Goal: Task Accomplishment & Management: Manage account settings

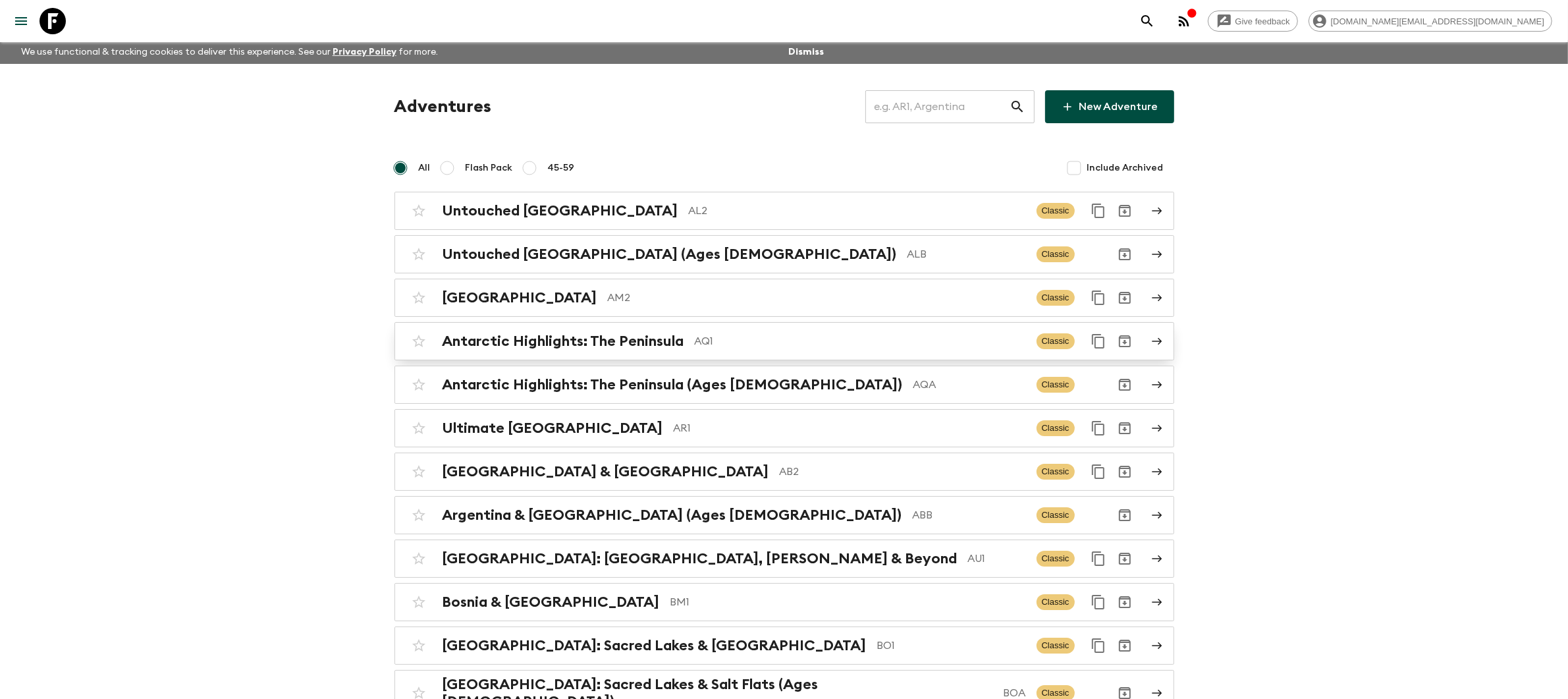
scroll to position [4, 0]
click at [912, 112] on input "text" at bounding box center [937, 105] width 145 height 37
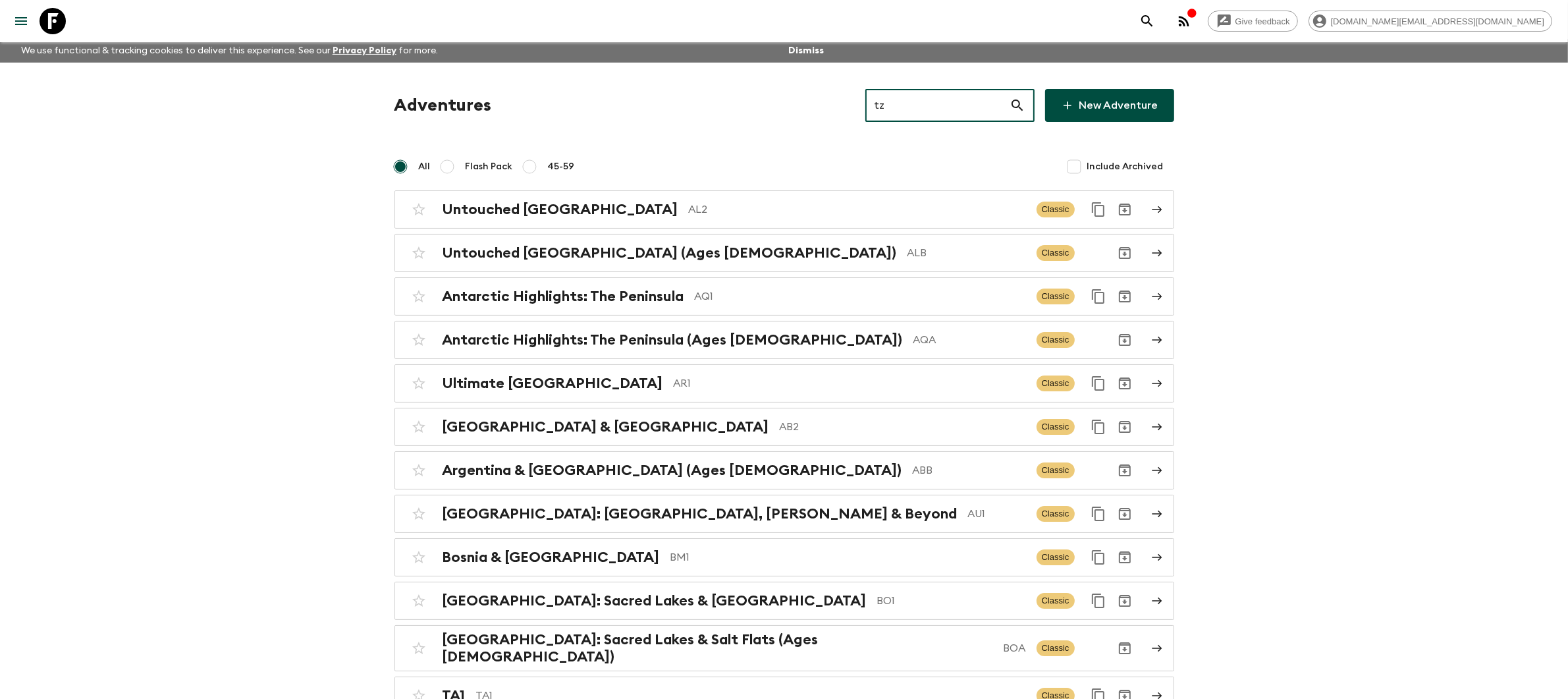
scroll to position [0, 0]
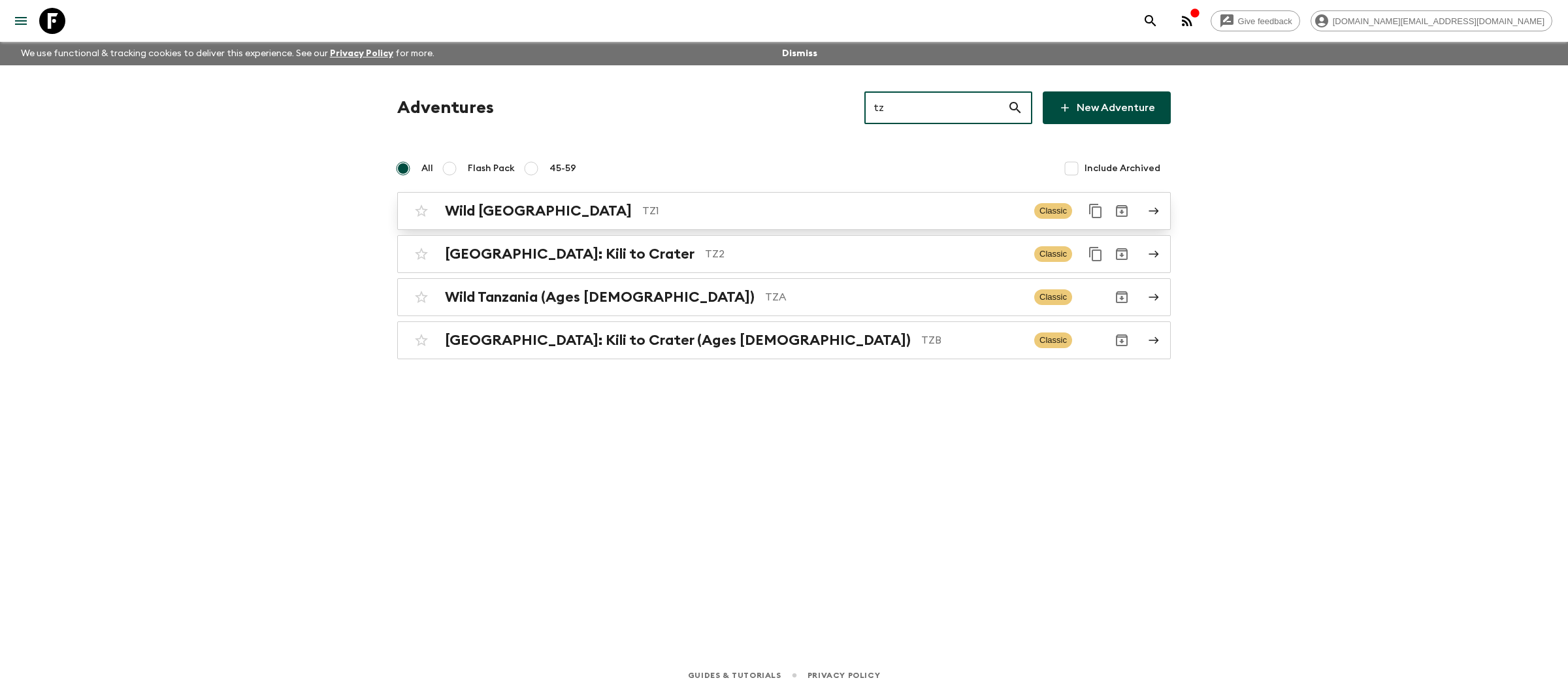
type input "tz"
click at [686, 213] on p "TZ1" at bounding box center [833, 211] width 382 height 16
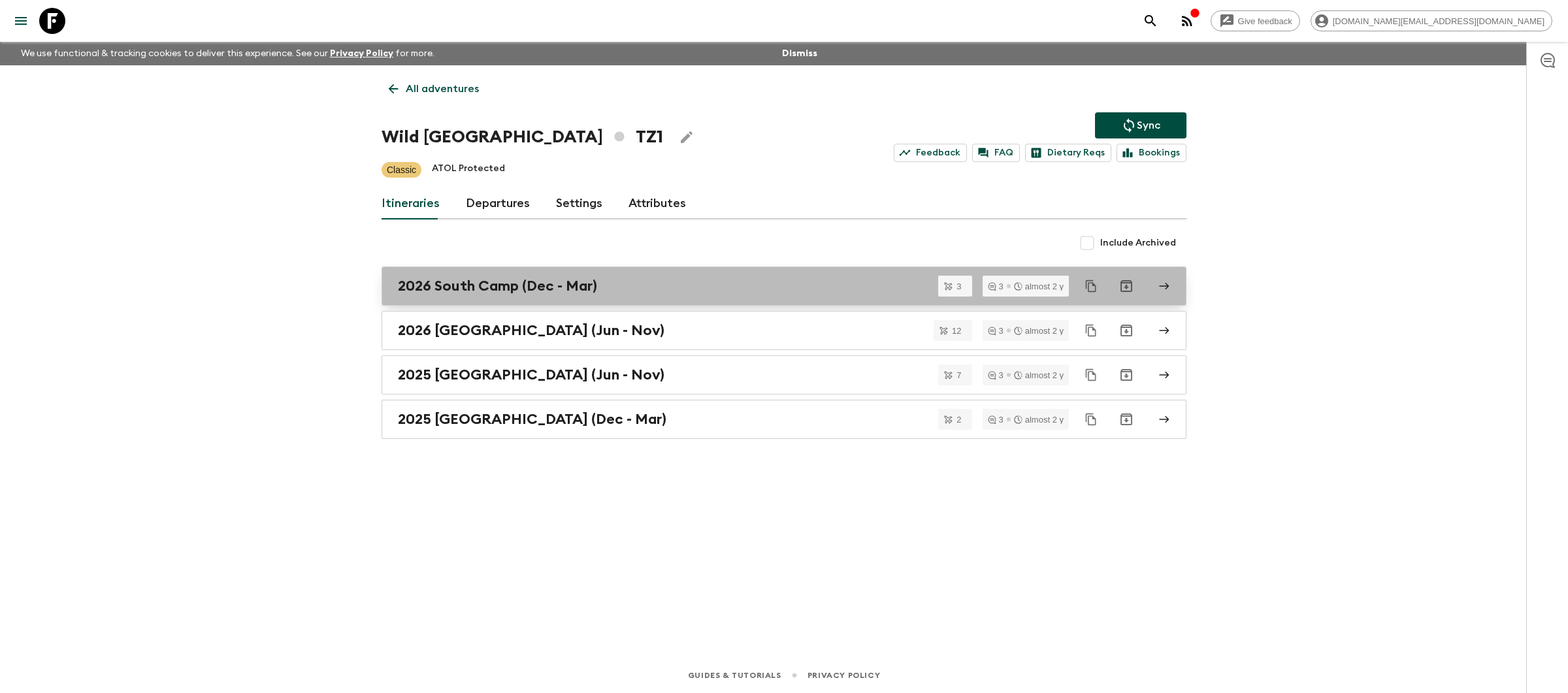
click at [627, 292] on div "2026 South Camp (Dec - Mar)" at bounding box center [772, 286] width 748 height 17
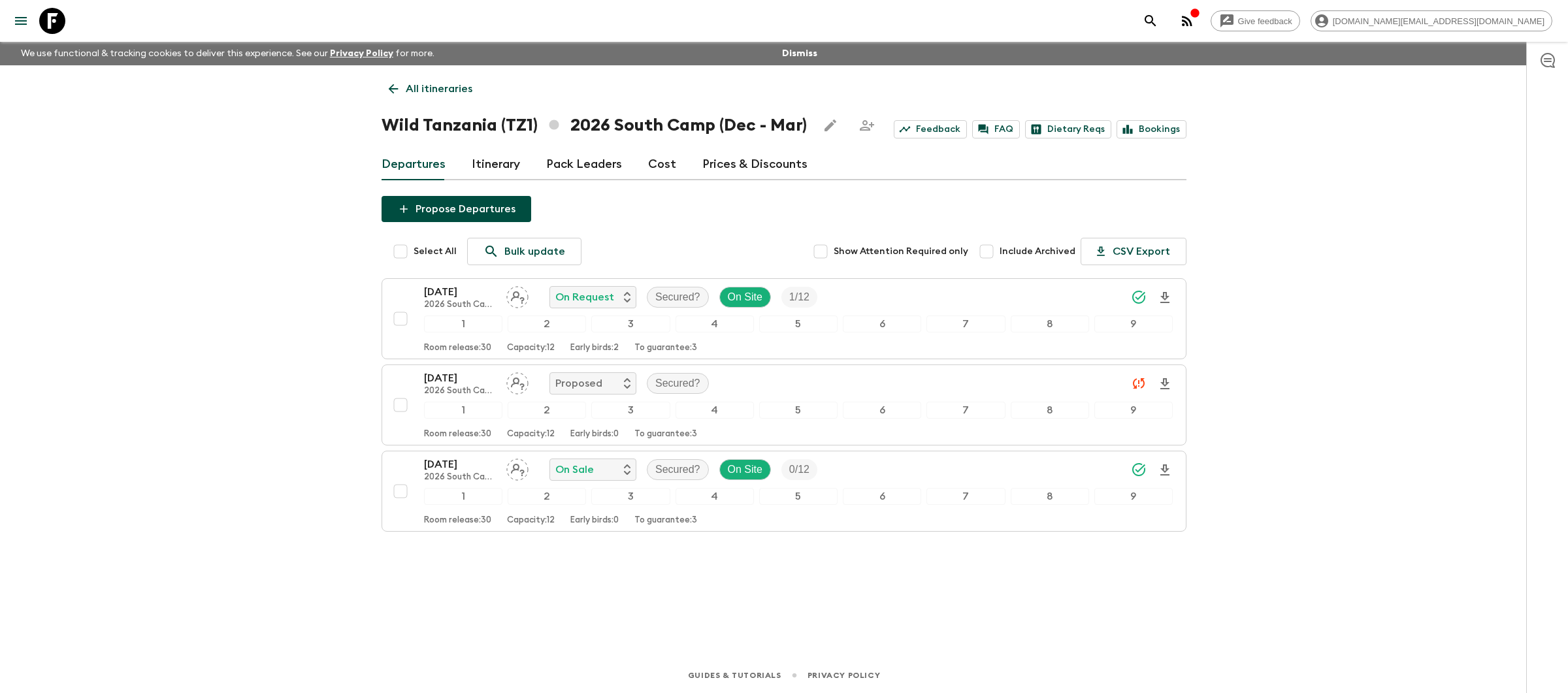
click at [716, 161] on link "Prices & Discounts" at bounding box center [755, 164] width 105 height 31
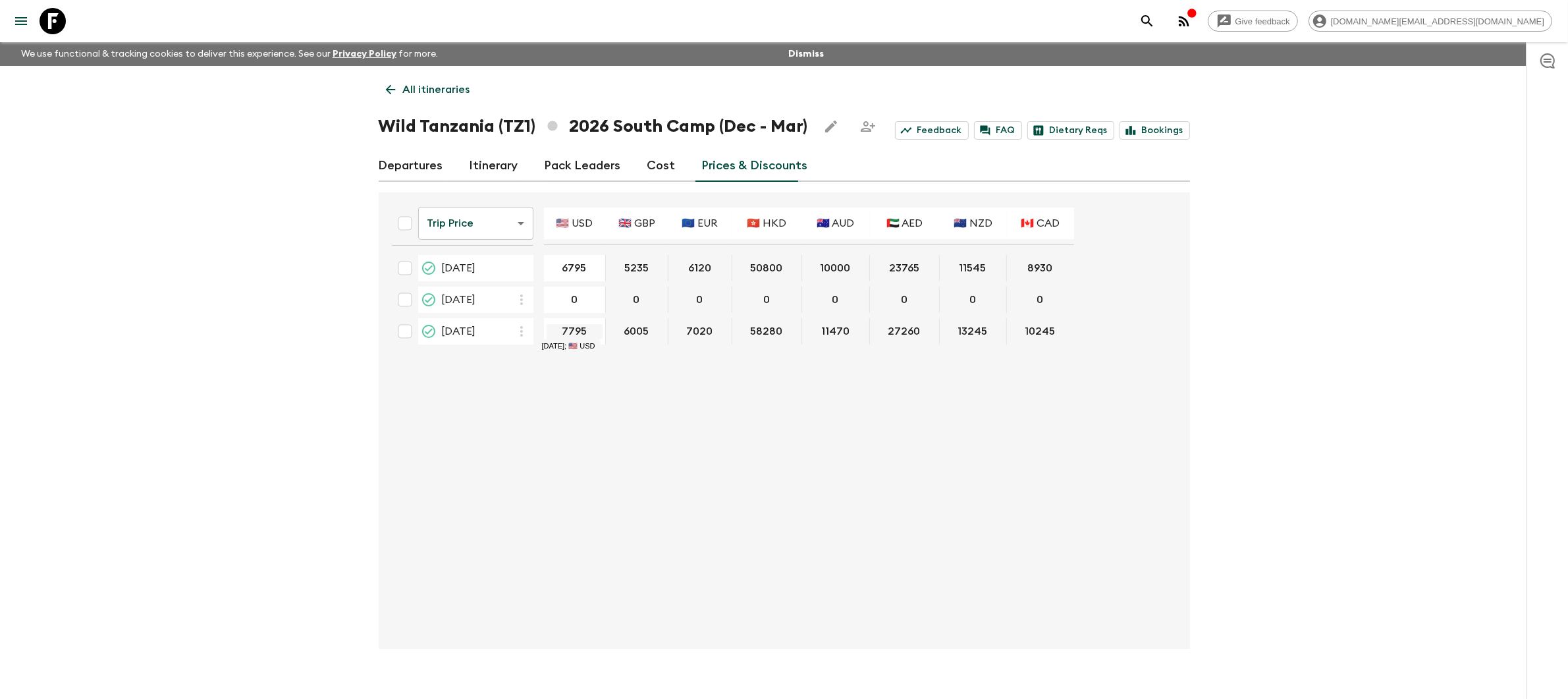
drag, startPoint x: 587, startPoint y: 329, endPoint x: 577, endPoint y: 330, distance: 10.0
click at [589, 331] on input "7795" at bounding box center [575, 332] width 56 height 15
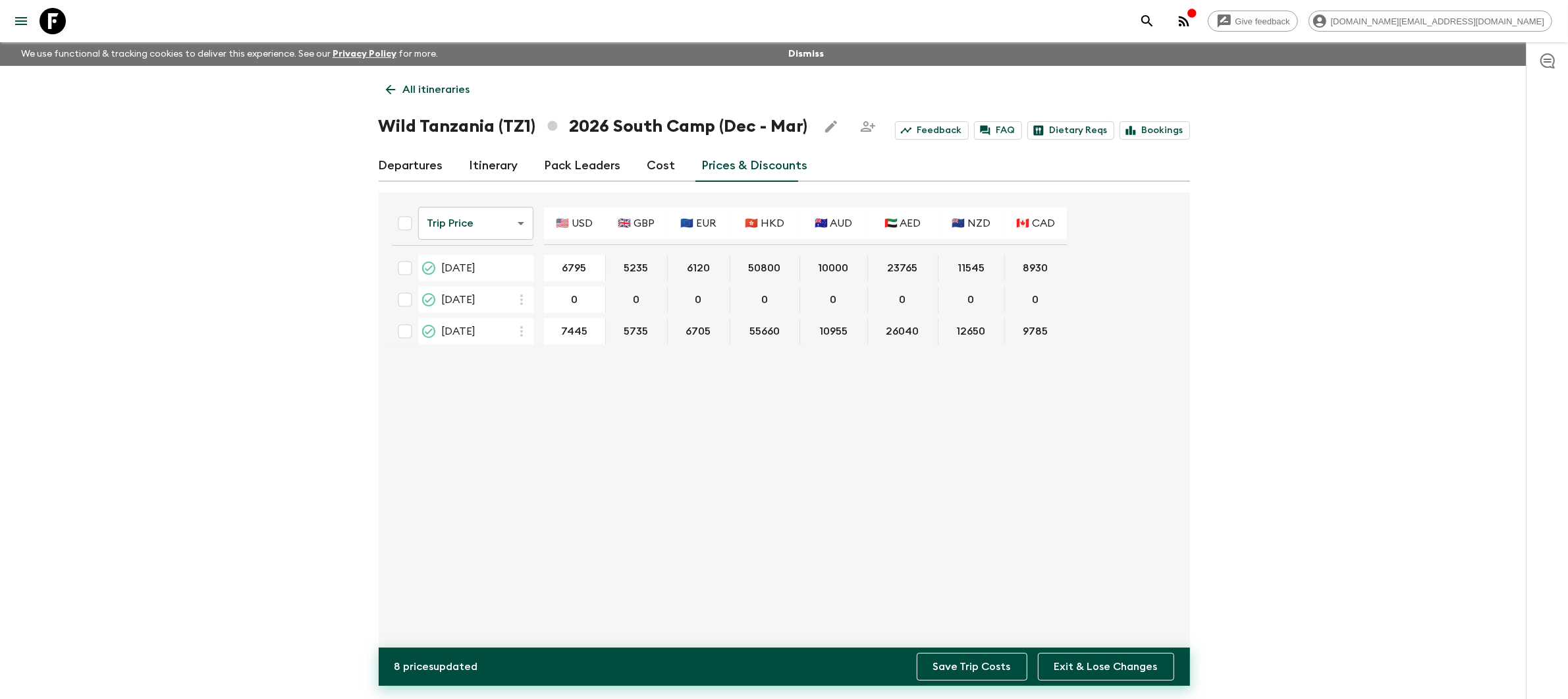
type input "7445"
click at [987, 665] on button "Save Trip Costs" at bounding box center [972, 666] width 111 height 27
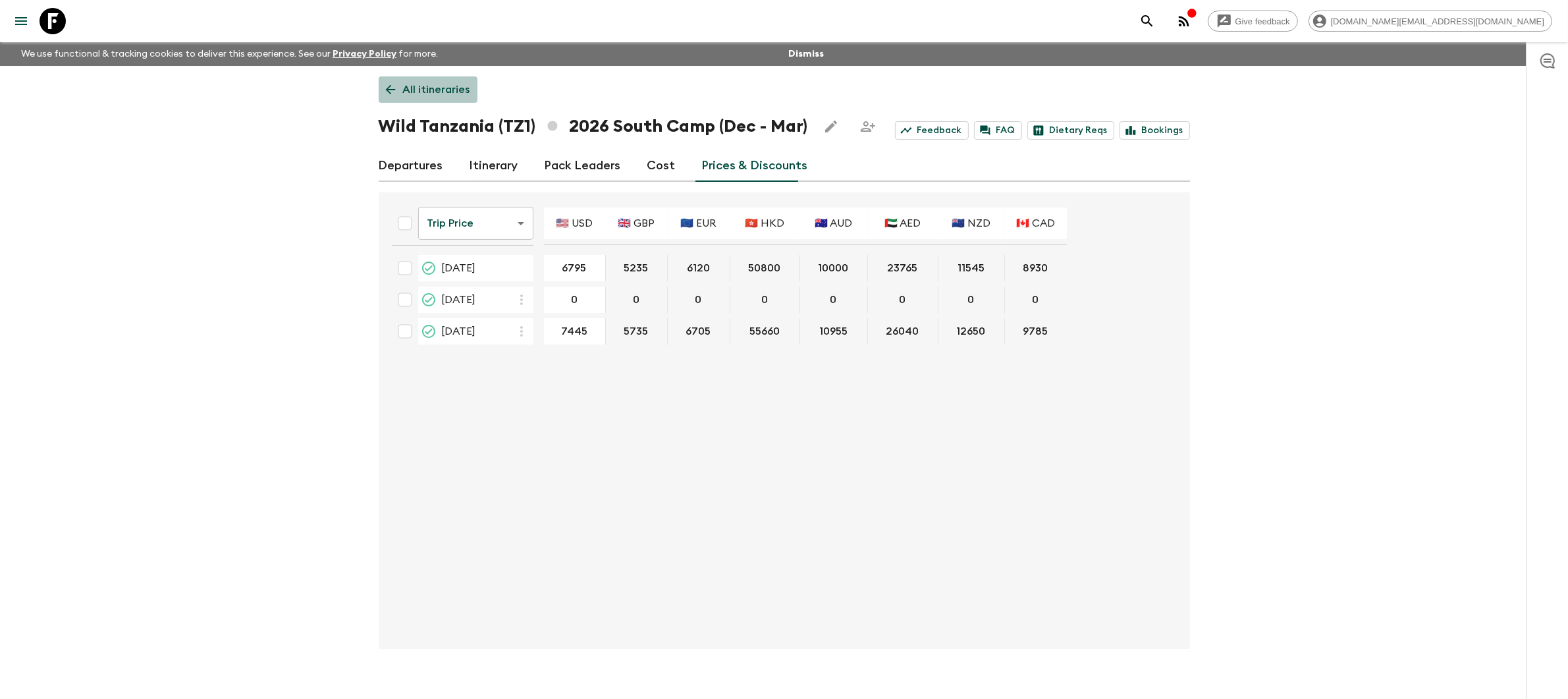
click at [417, 97] on p "All itineraries" at bounding box center [436, 89] width 67 height 16
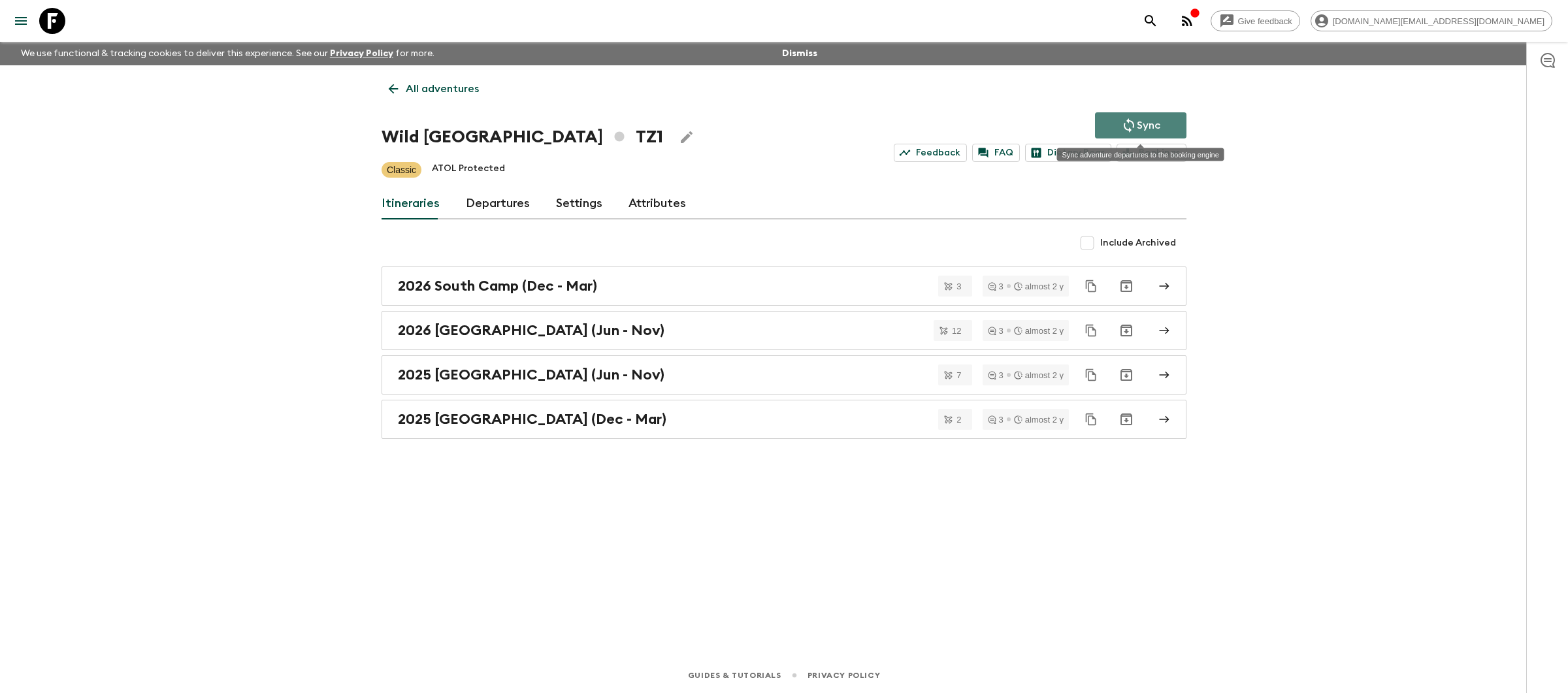
click at [1137, 126] on p "Sync" at bounding box center [1149, 125] width 24 height 16
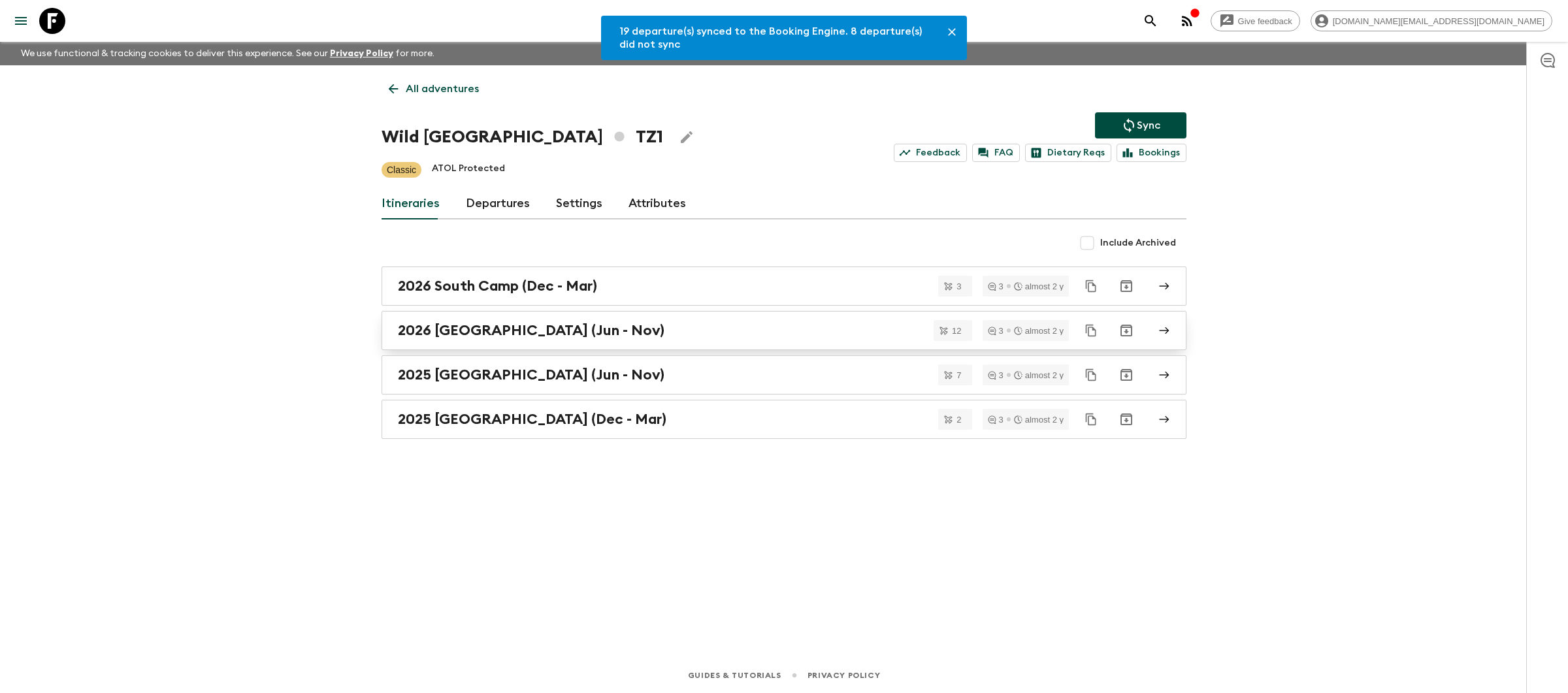
click at [632, 335] on div "2026 [GEOGRAPHIC_DATA] (Jun - Nov)" at bounding box center [772, 330] width 748 height 17
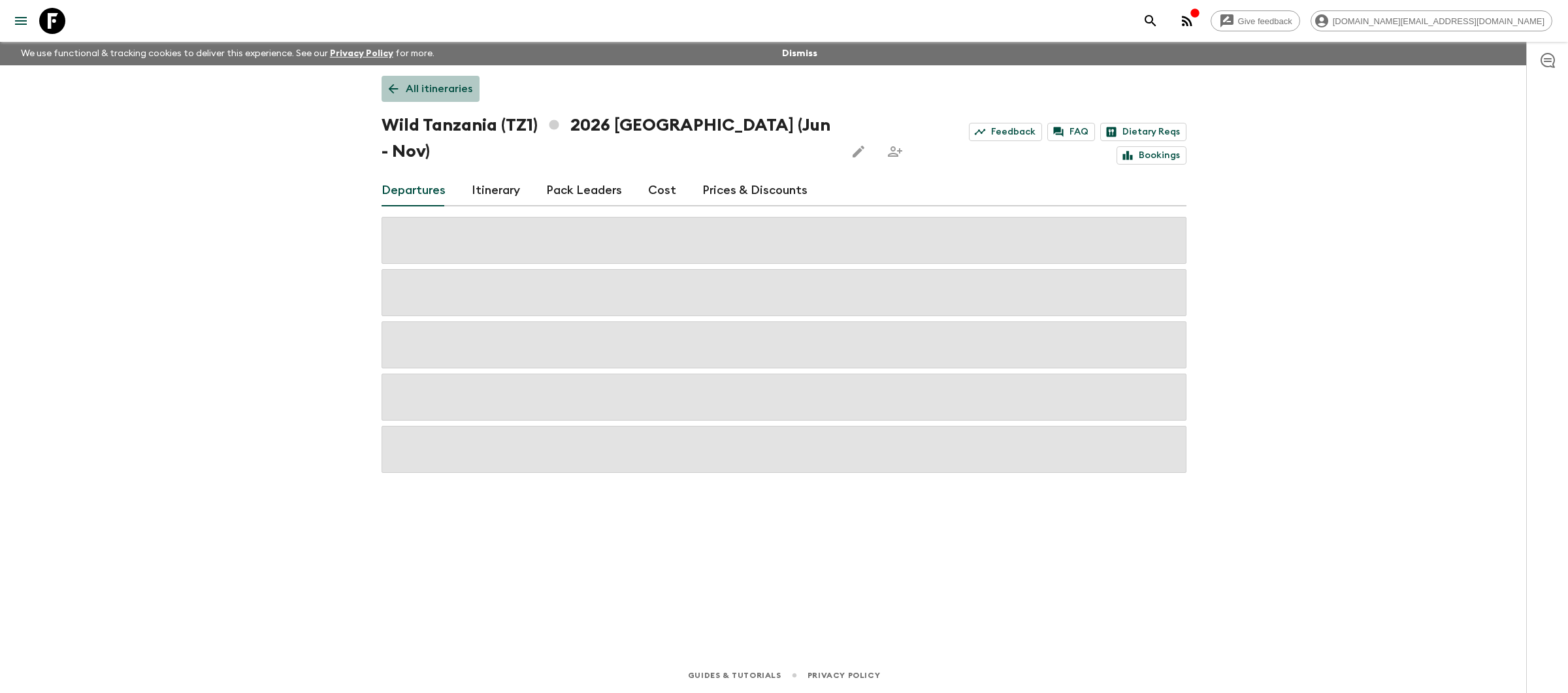
click at [448, 88] on p "All itineraries" at bounding box center [439, 88] width 67 height 16
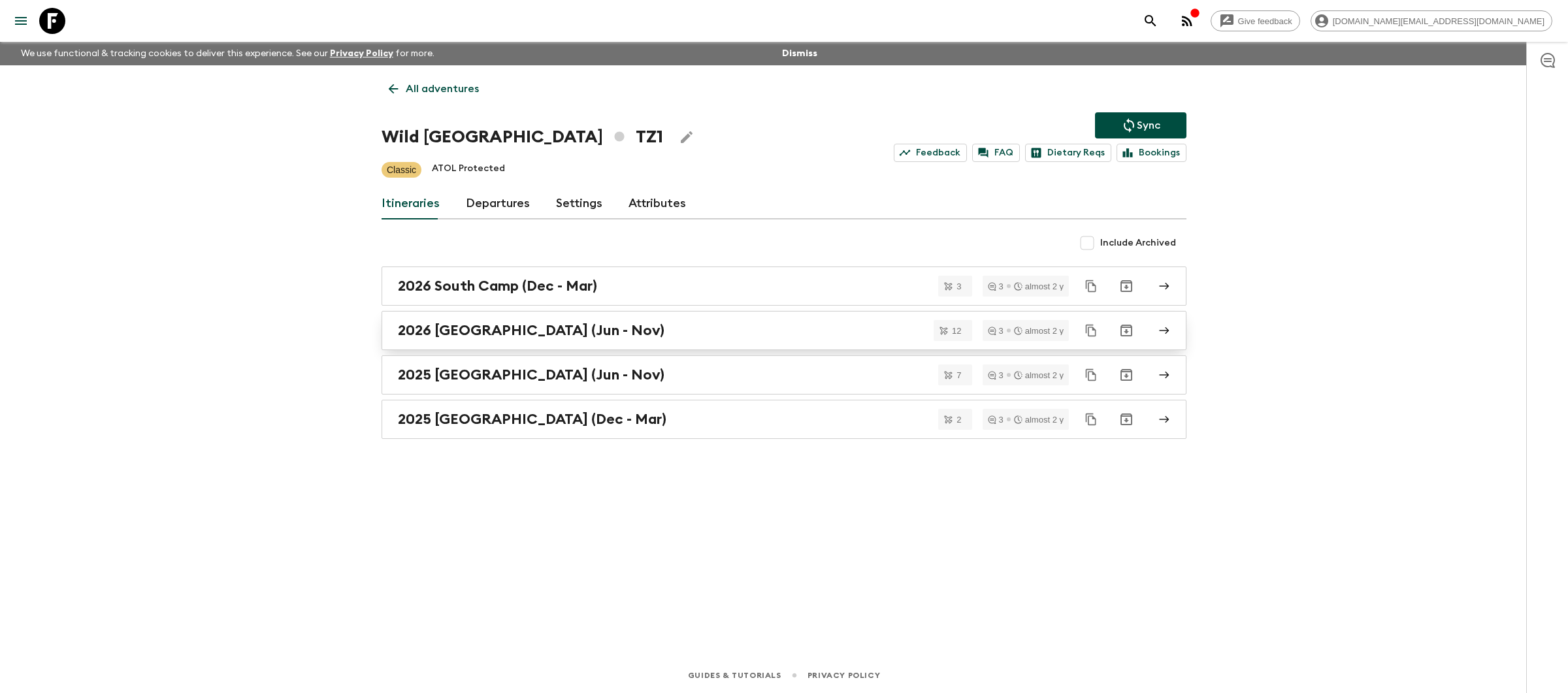
click at [659, 333] on div "2026 [GEOGRAPHIC_DATA] (Jun - Nov)" at bounding box center [772, 330] width 748 height 17
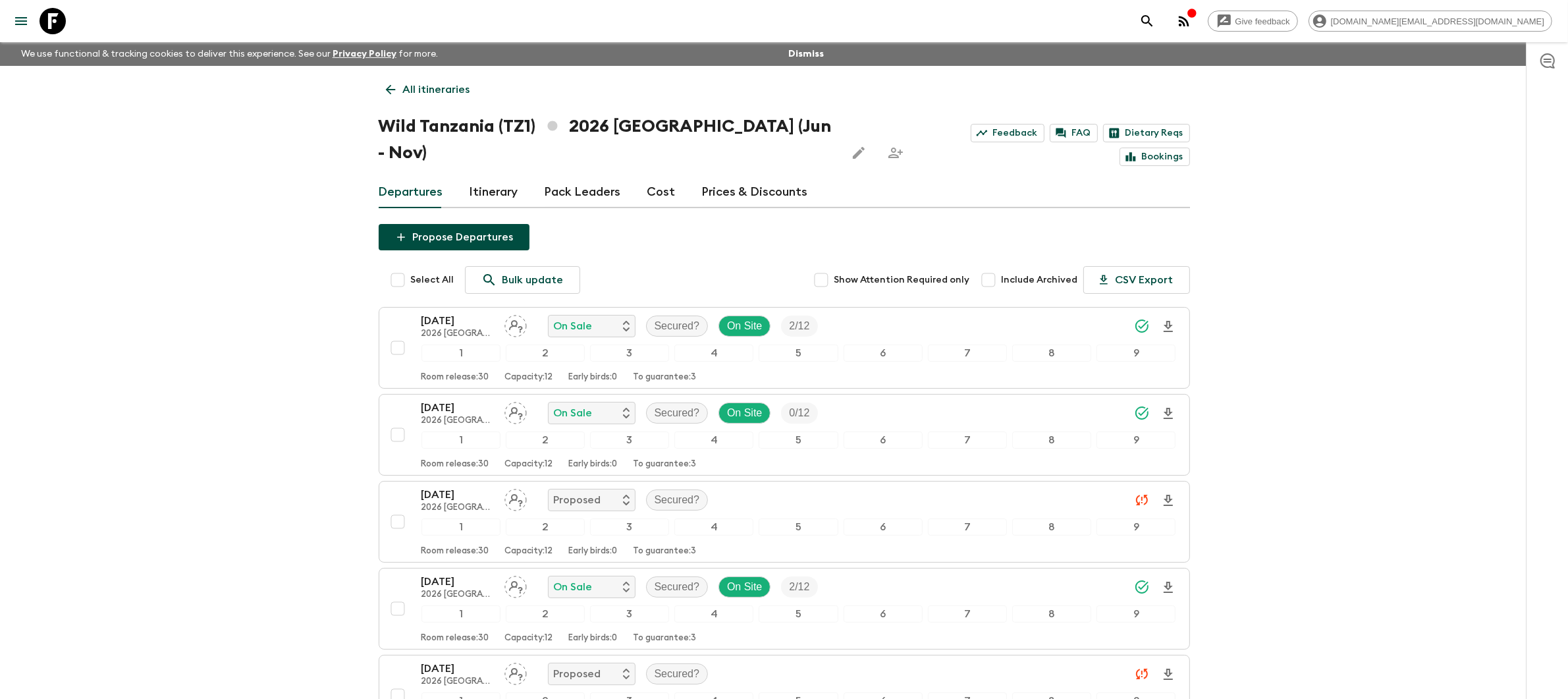
click at [724, 177] on link "Prices & Discounts" at bounding box center [754, 192] width 106 height 32
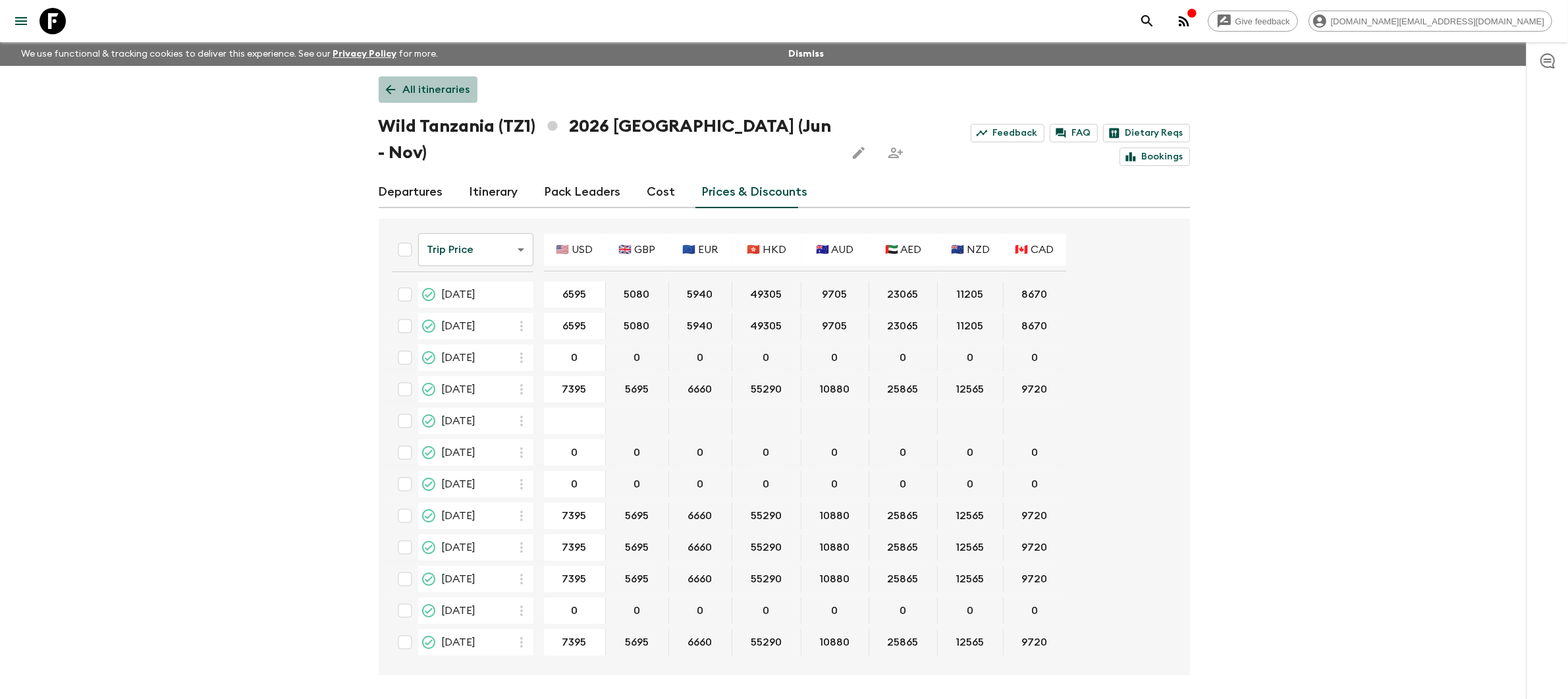
click at [438, 91] on p "All itineraries" at bounding box center [436, 89] width 67 height 16
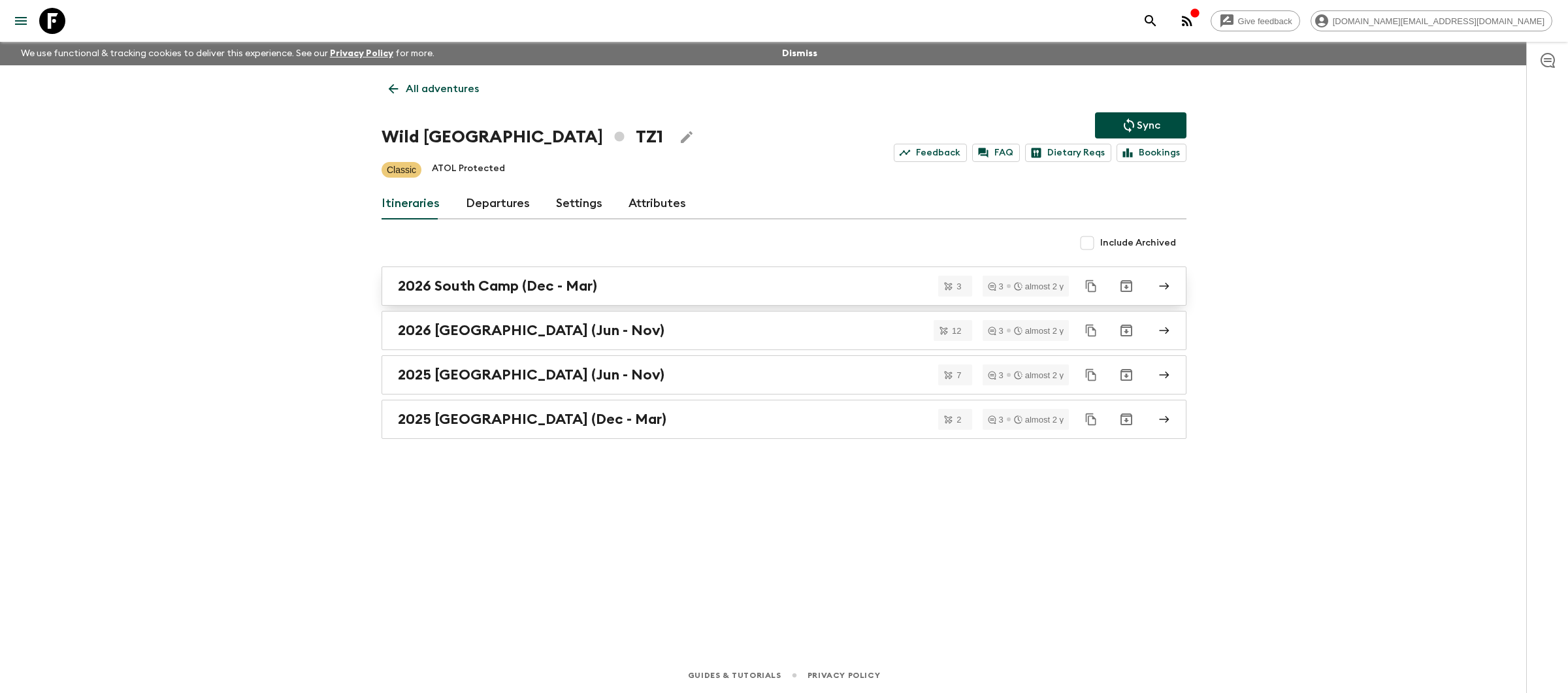
click at [621, 294] on link "2026 South Camp (Dec - Mar)" at bounding box center [784, 286] width 805 height 39
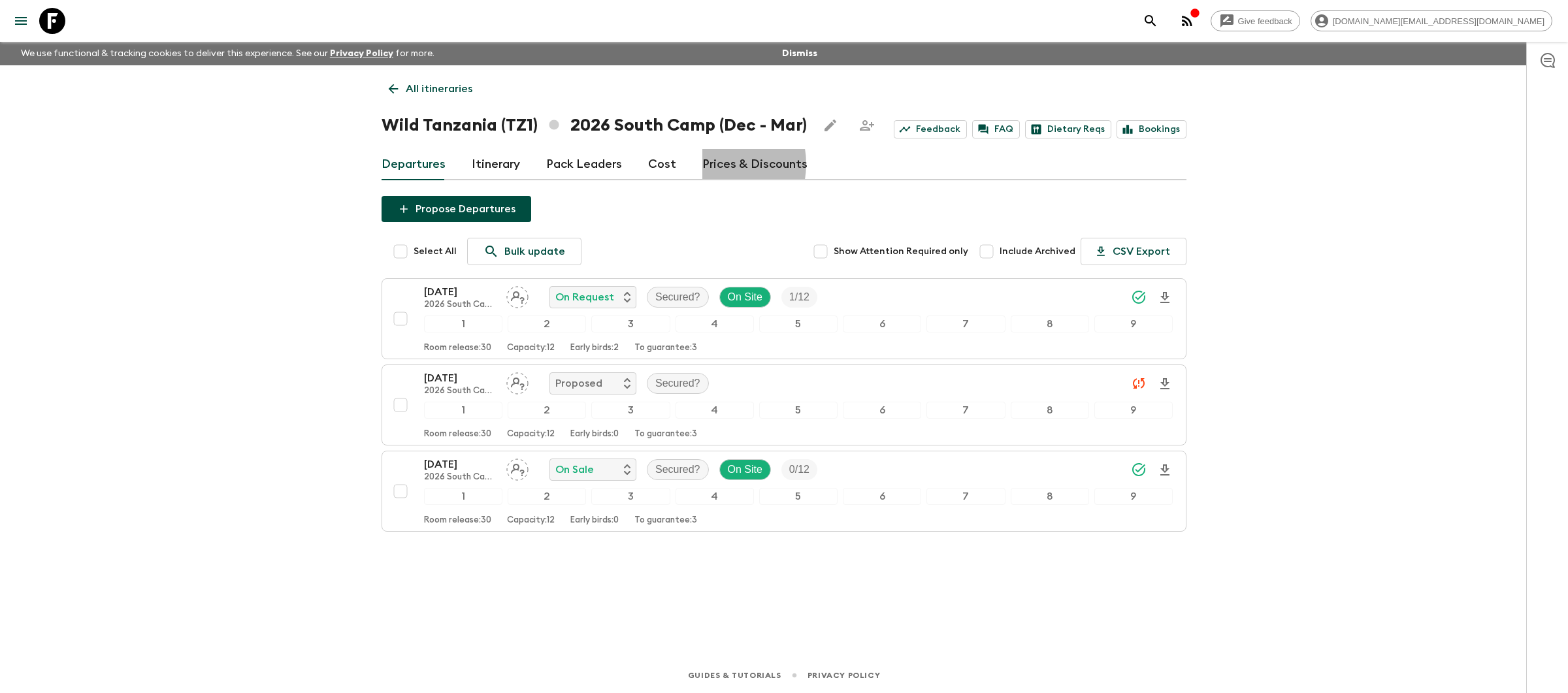
click at [707, 164] on link "Prices & Discounts" at bounding box center [755, 164] width 105 height 31
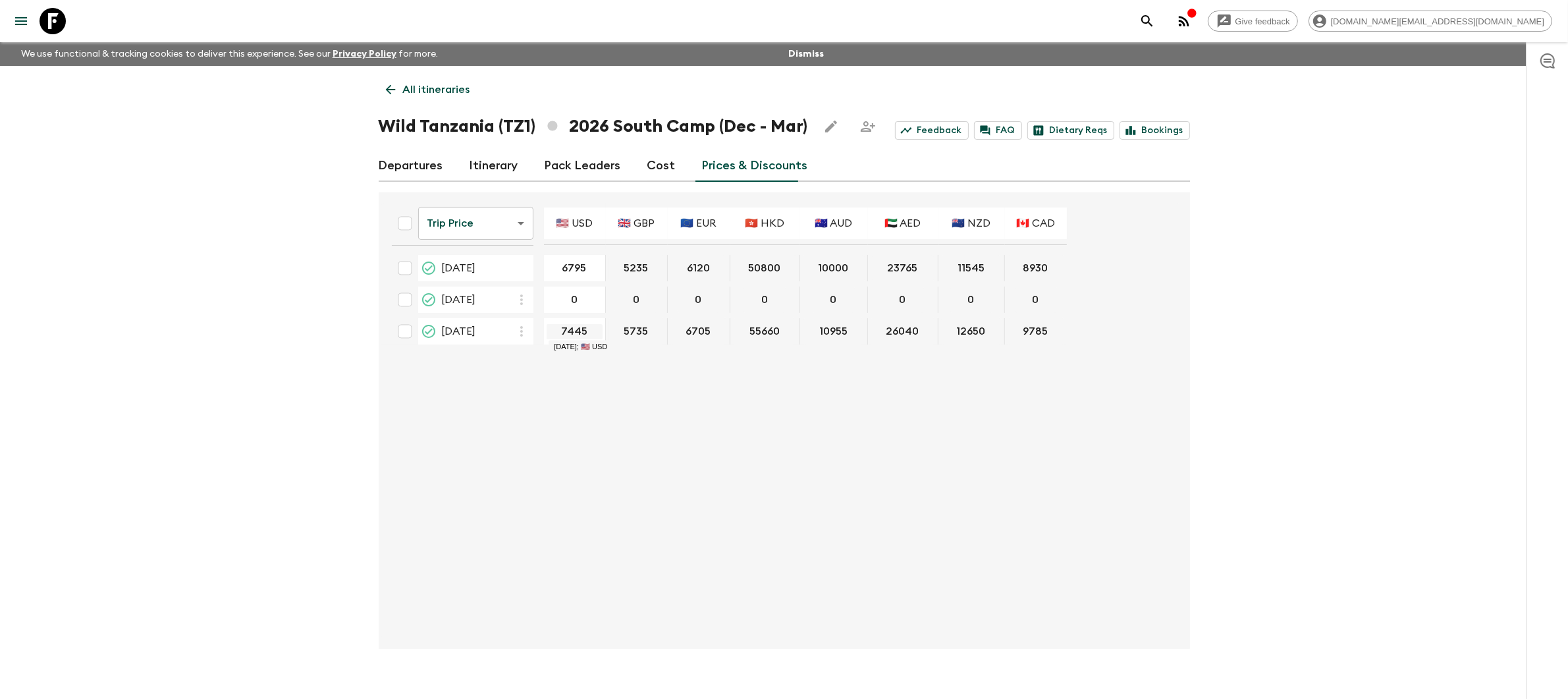
click at [589, 331] on input "7445" at bounding box center [575, 332] width 56 height 15
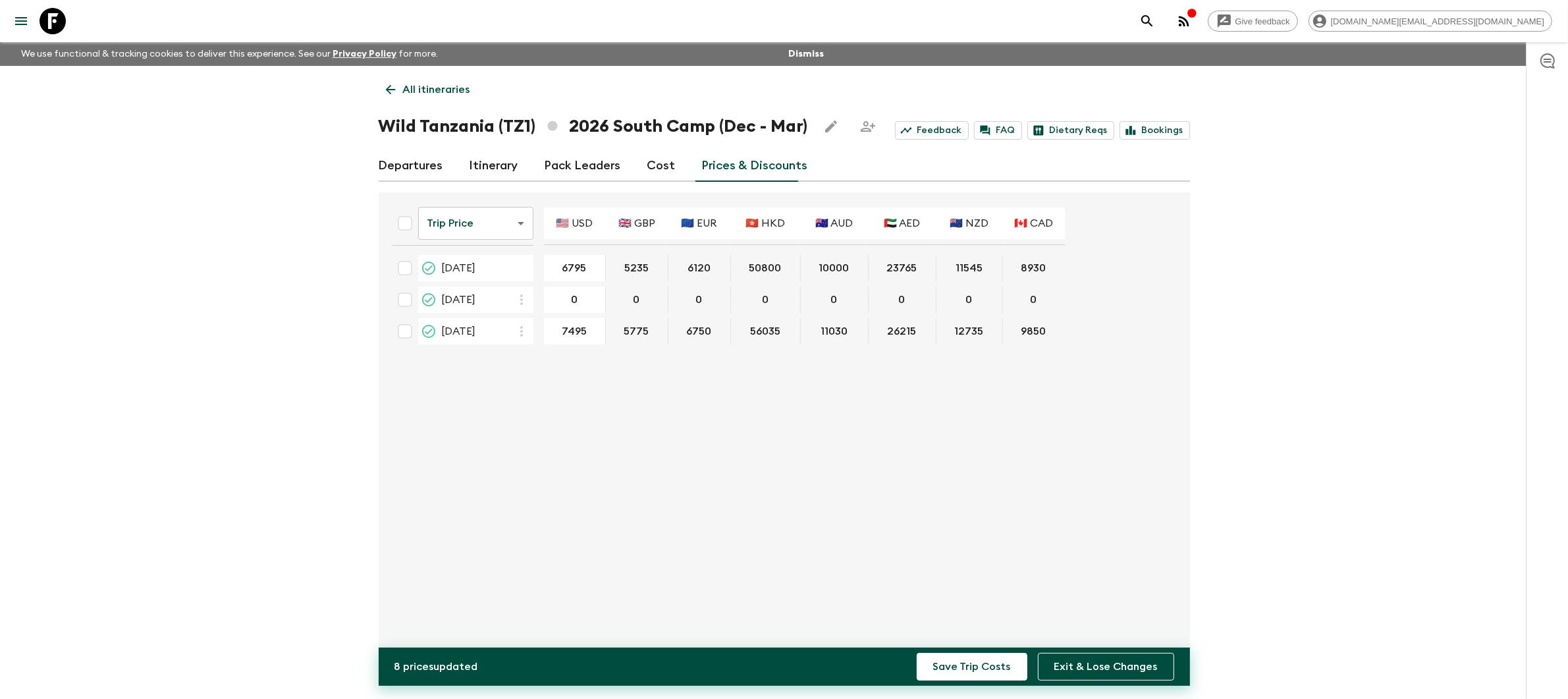
type input "7495"
click at [901, 455] on div "Trip Price tripPrice ​ 🇺🇸 USD 🇬🇧 GBP 🇪🇺 EUR 🇭🇰 HKD 🇦🇺 AUD 🇦🇪 AED 🇳🇿 NZD 🇨🇦 CAD …" at bounding box center [779, 420] width 798 height 435
click at [962, 670] on button "Save Trip Costs" at bounding box center [972, 666] width 111 height 27
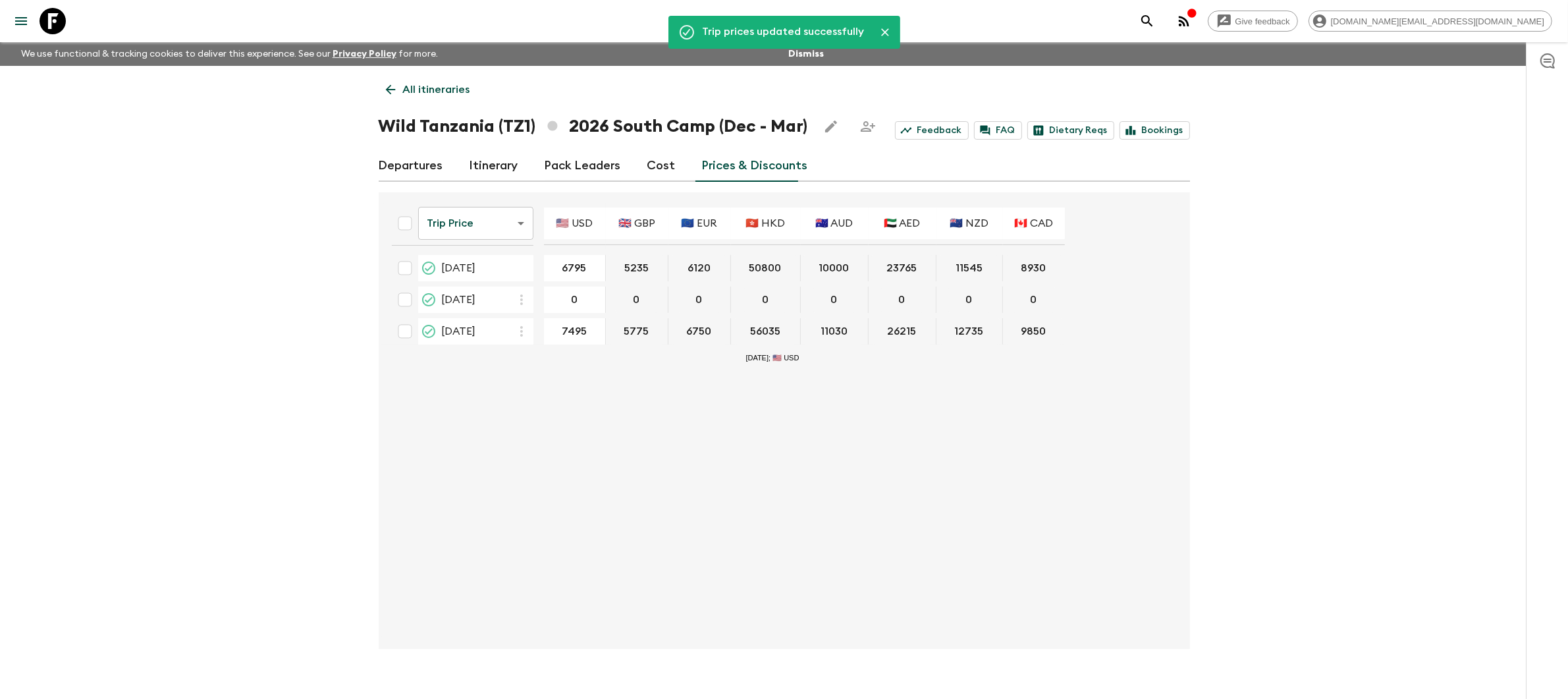
click at [435, 90] on p "All itineraries" at bounding box center [436, 89] width 67 height 16
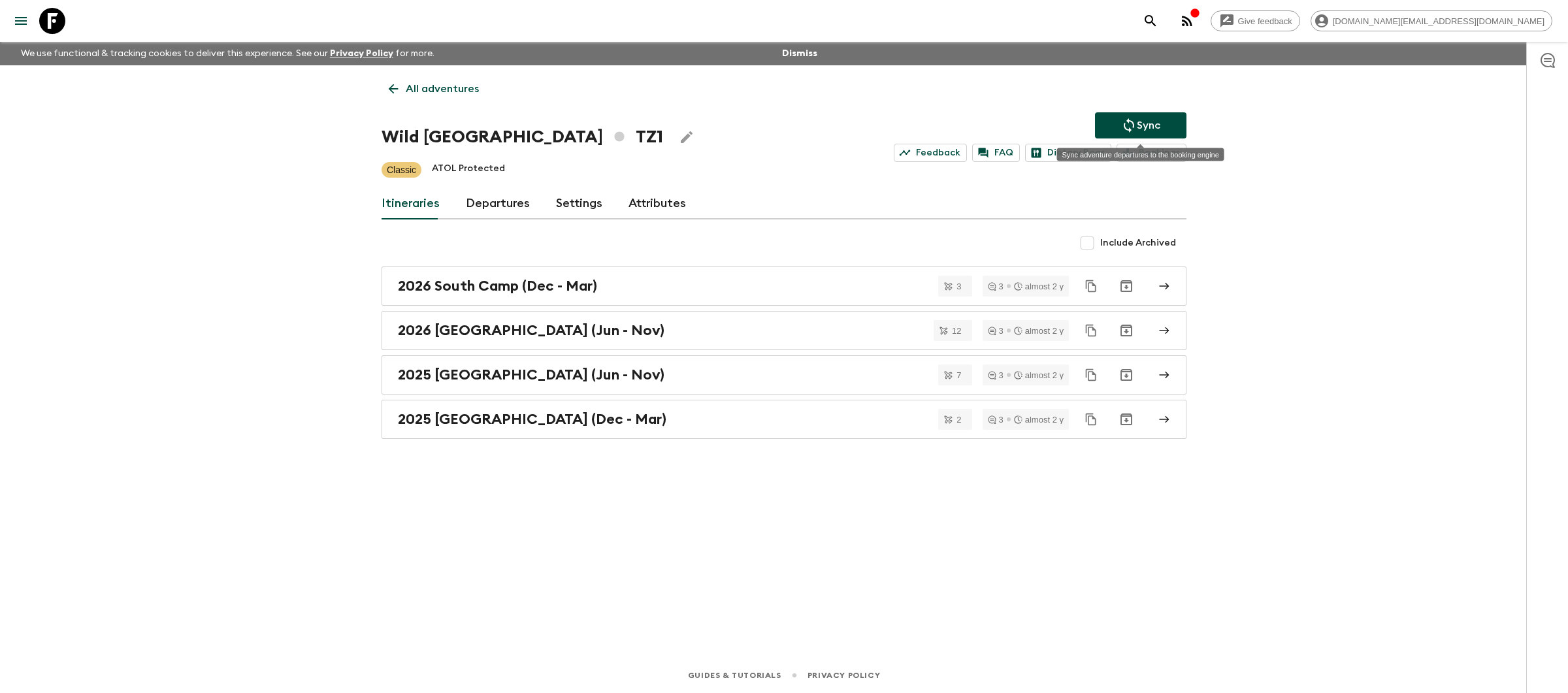
click at [1175, 122] on button "Sync" at bounding box center [1140, 125] width 91 height 26
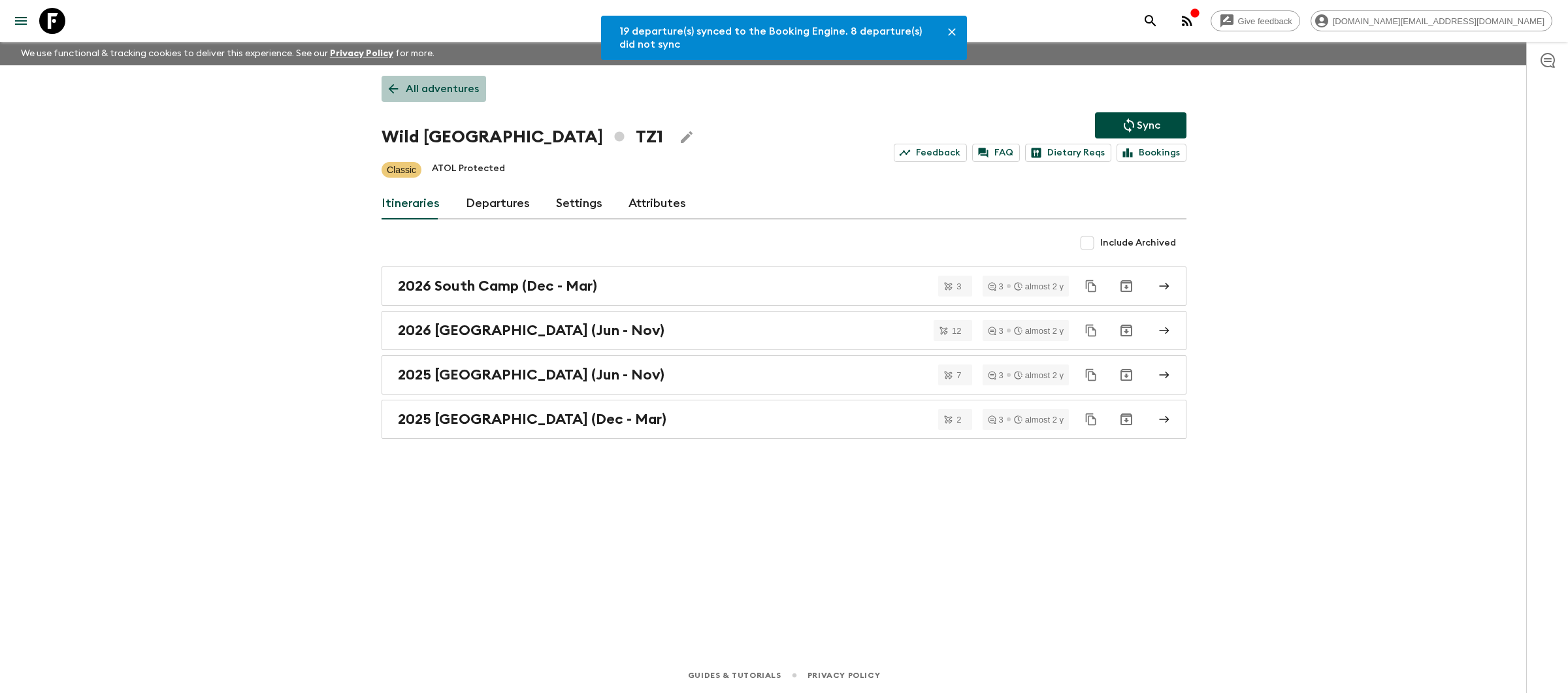
click at [439, 91] on p "All adventures" at bounding box center [442, 88] width 73 height 16
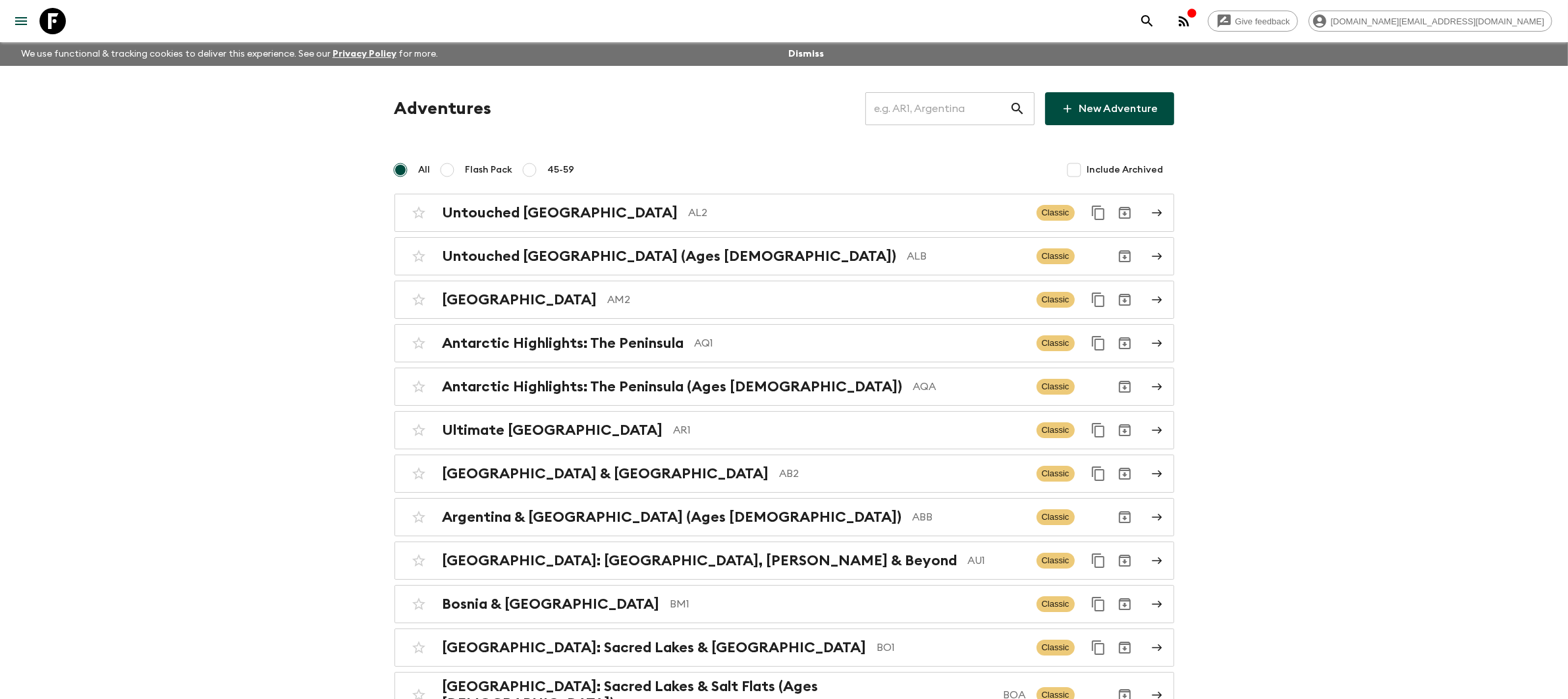
click at [932, 115] on input "text" at bounding box center [937, 109] width 145 height 37
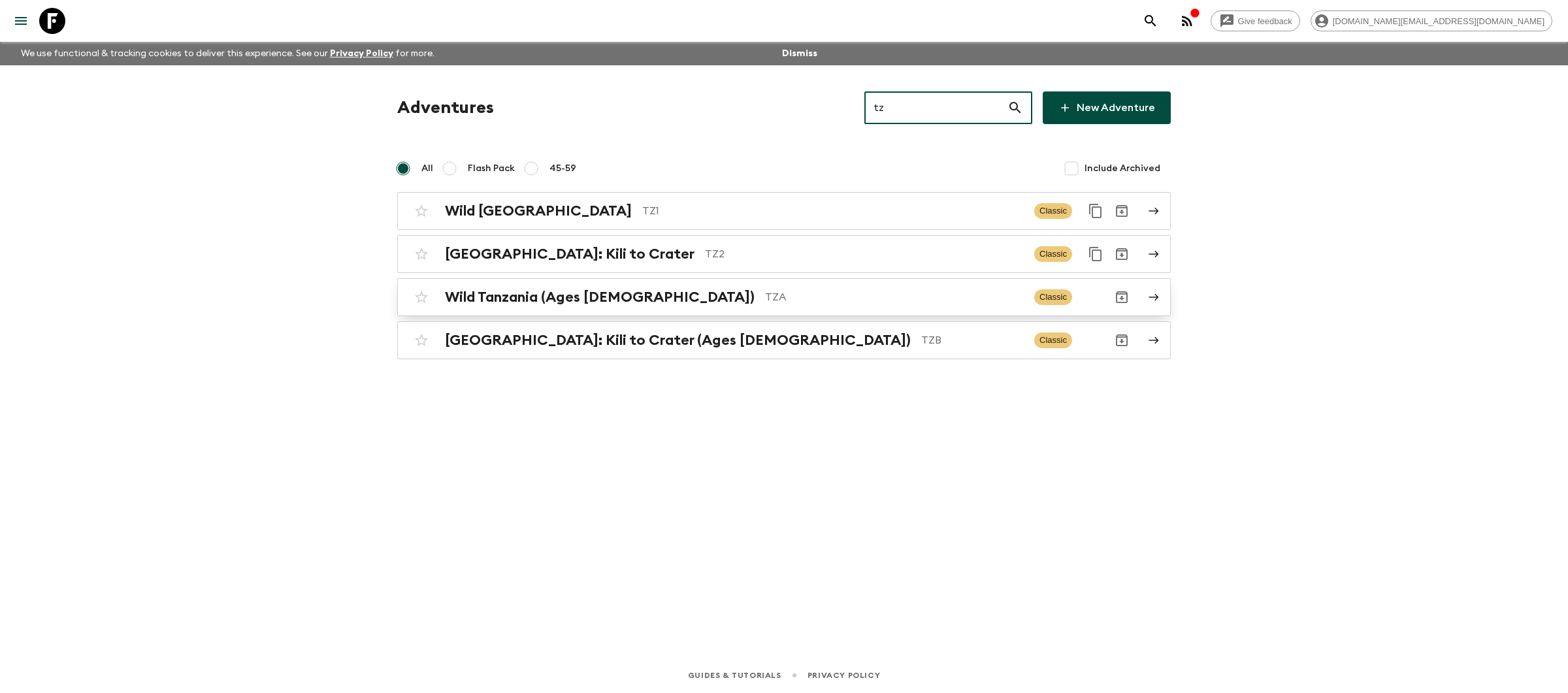
type input "tz"
click at [765, 301] on p "TZA" at bounding box center [895, 297] width 259 height 16
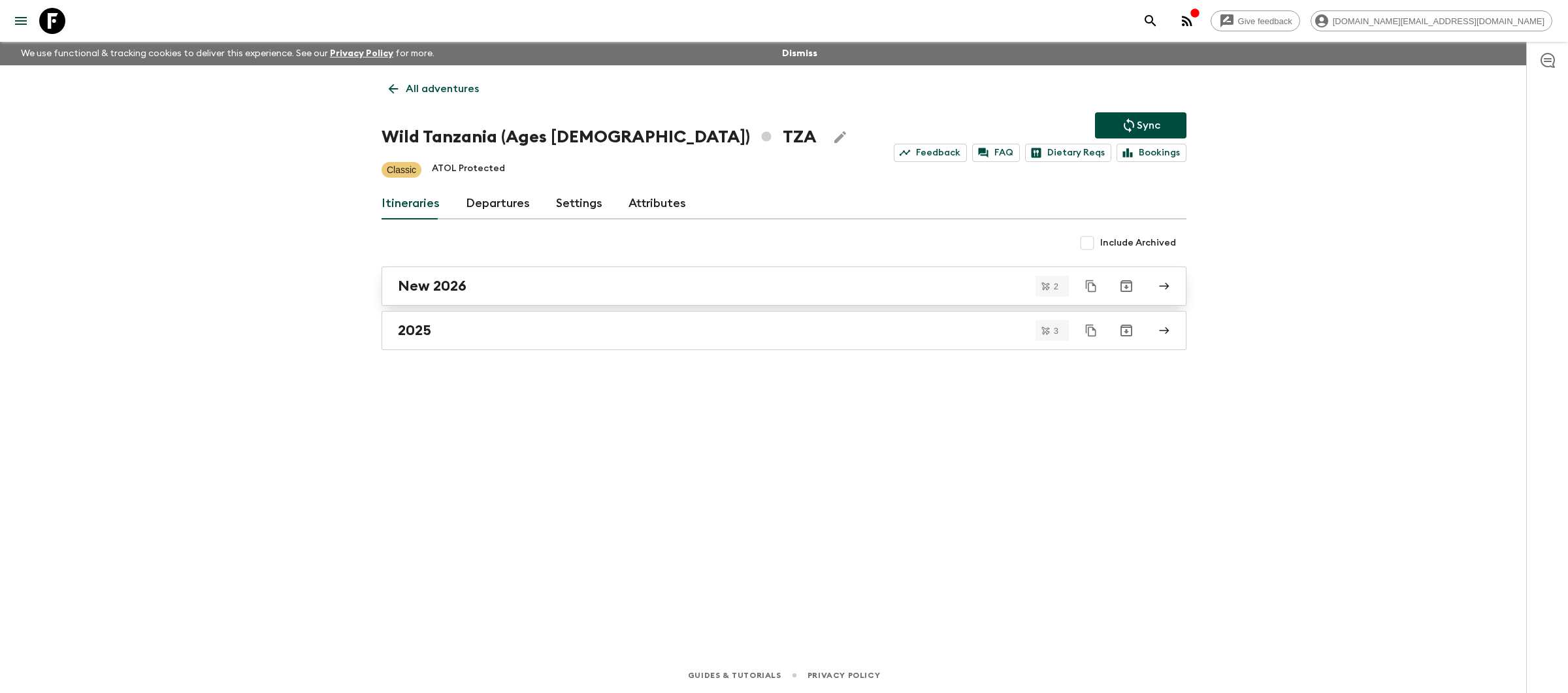
click at [642, 287] on div "New 2026" at bounding box center [772, 286] width 748 height 17
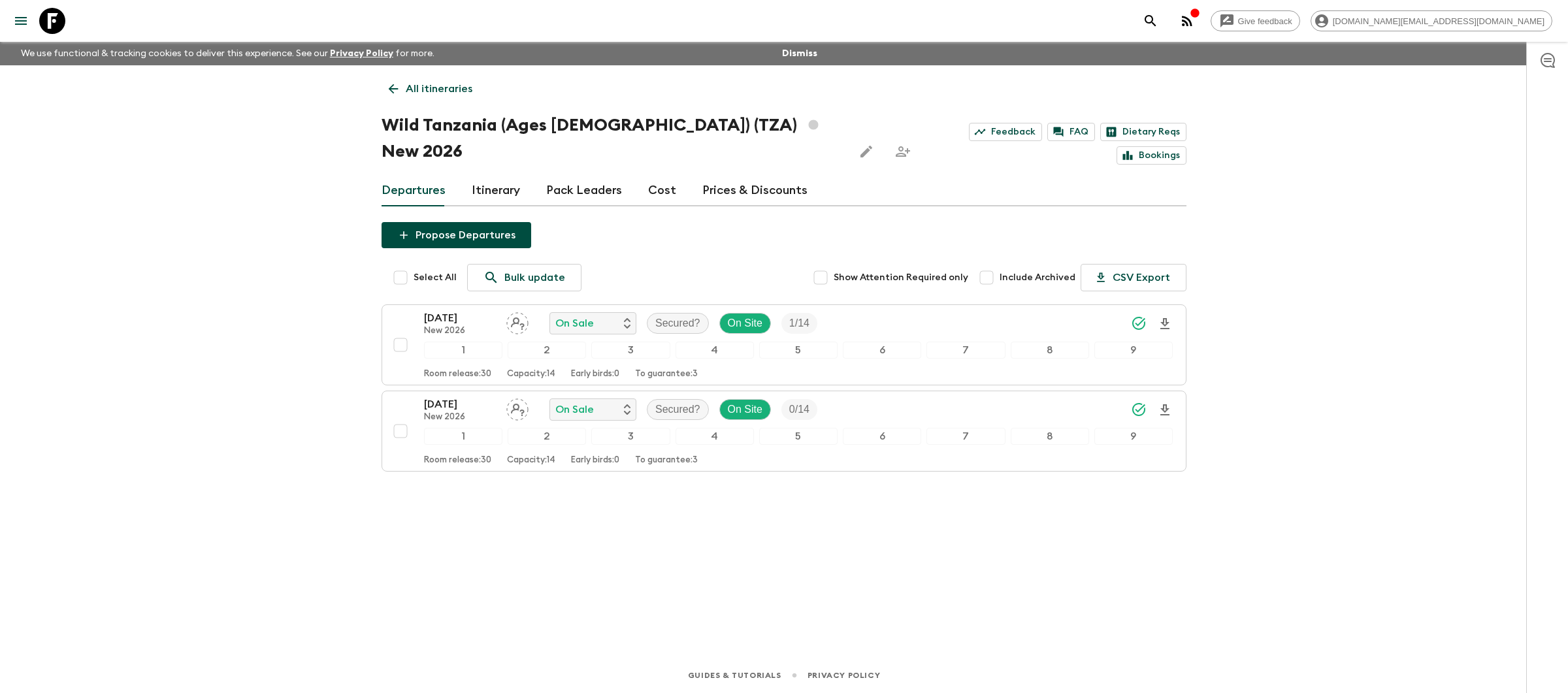
click at [738, 175] on link "Prices & Discounts" at bounding box center [755, 191] width 105 height 31
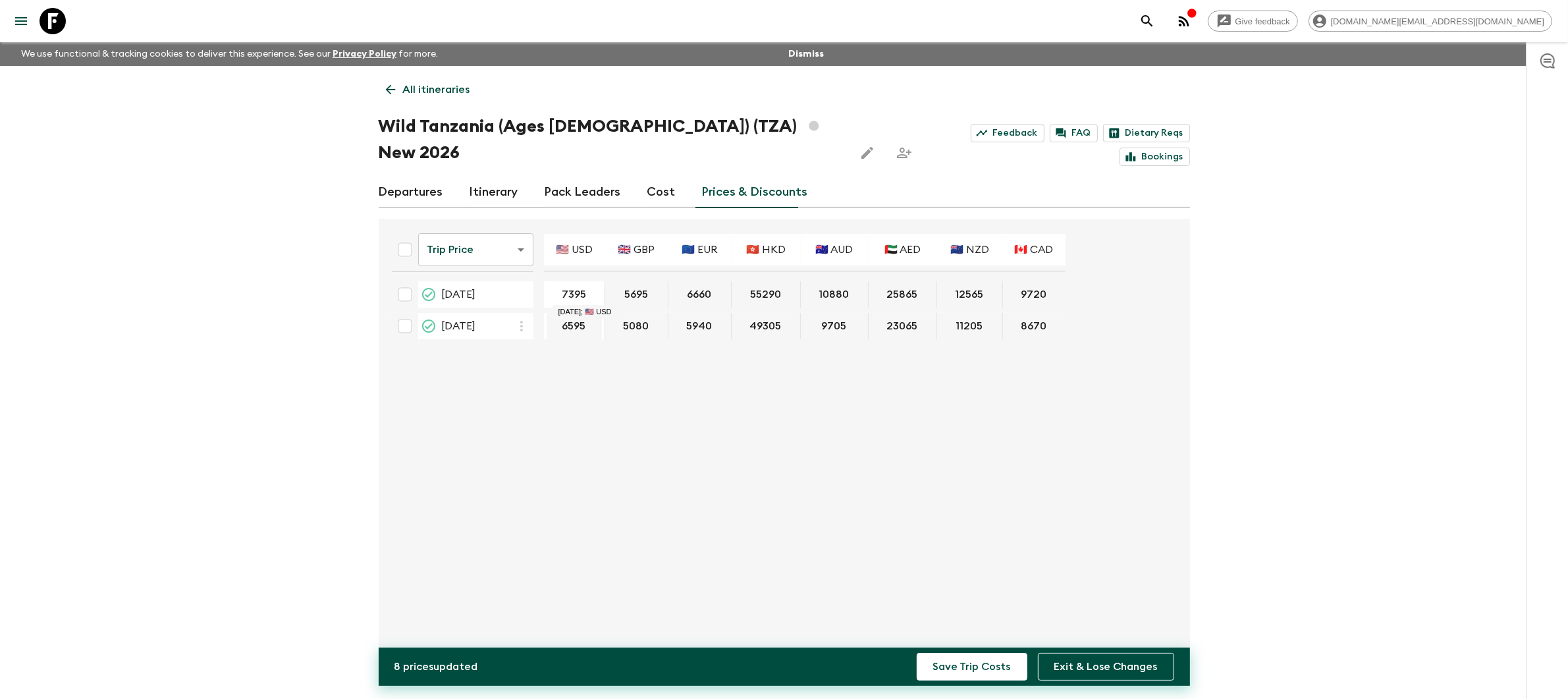
type input "7395"
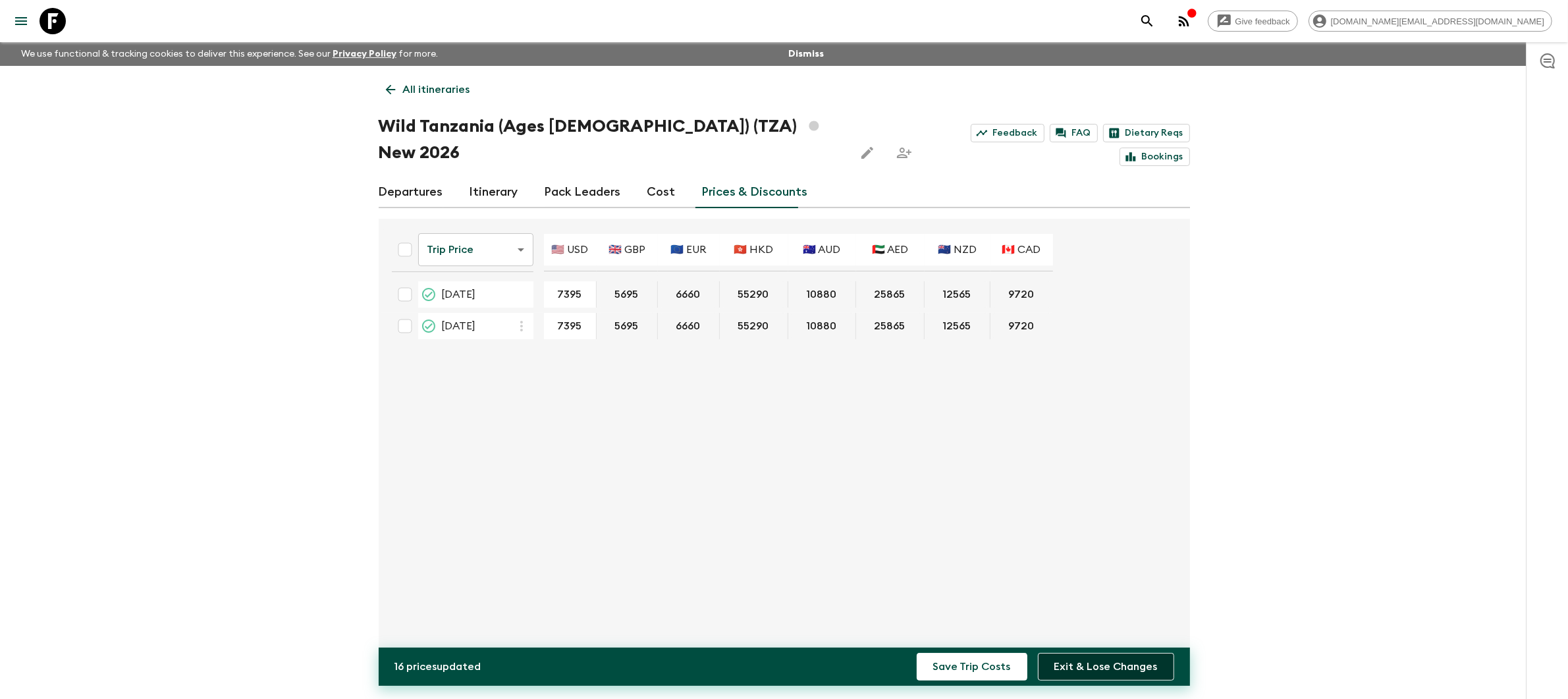
type input "7395"
click at [1103, 672] on button "Exit & Lose Changes" at bounding box center [1106, 666] width 136 height 27
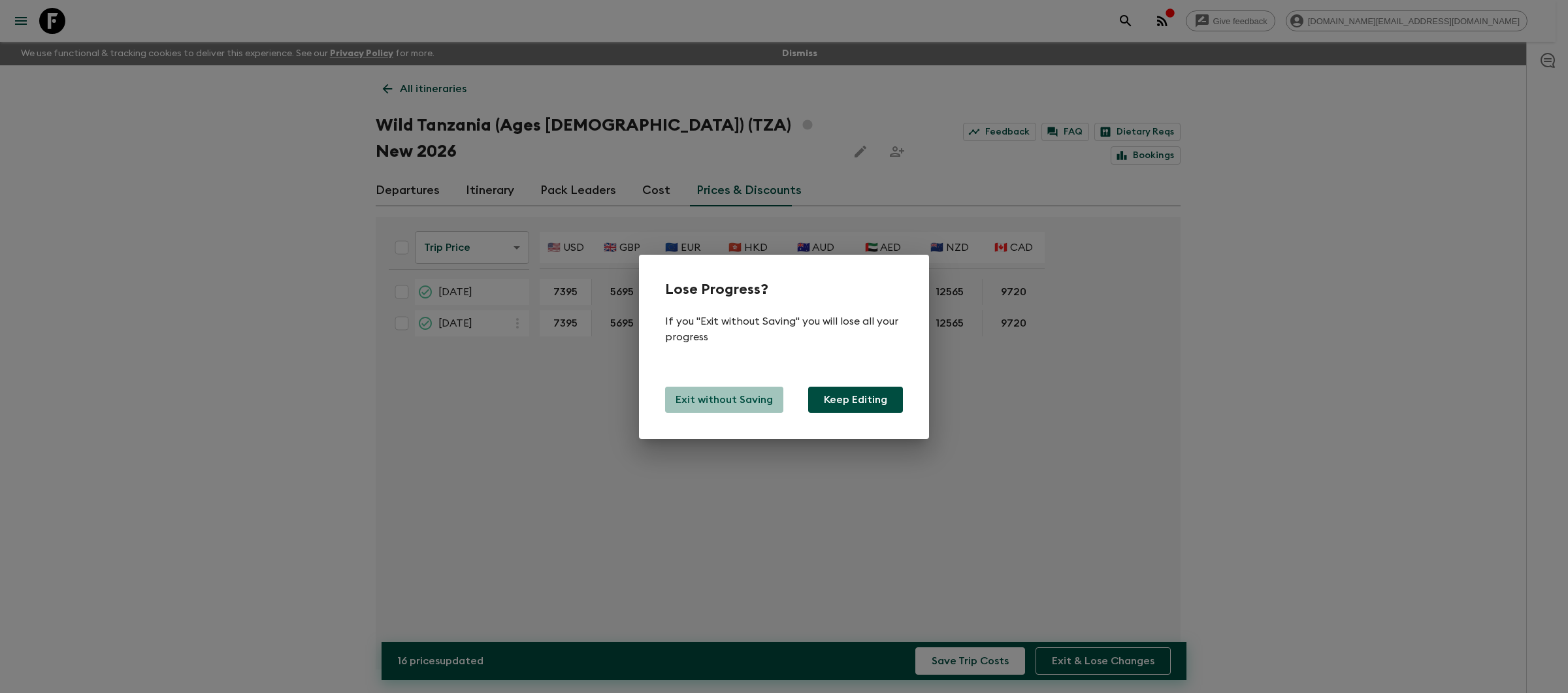
click at [735, 400] on p "Exit without Saving" at bounding box center [724, 399] width 97 height 16
type input "6595"
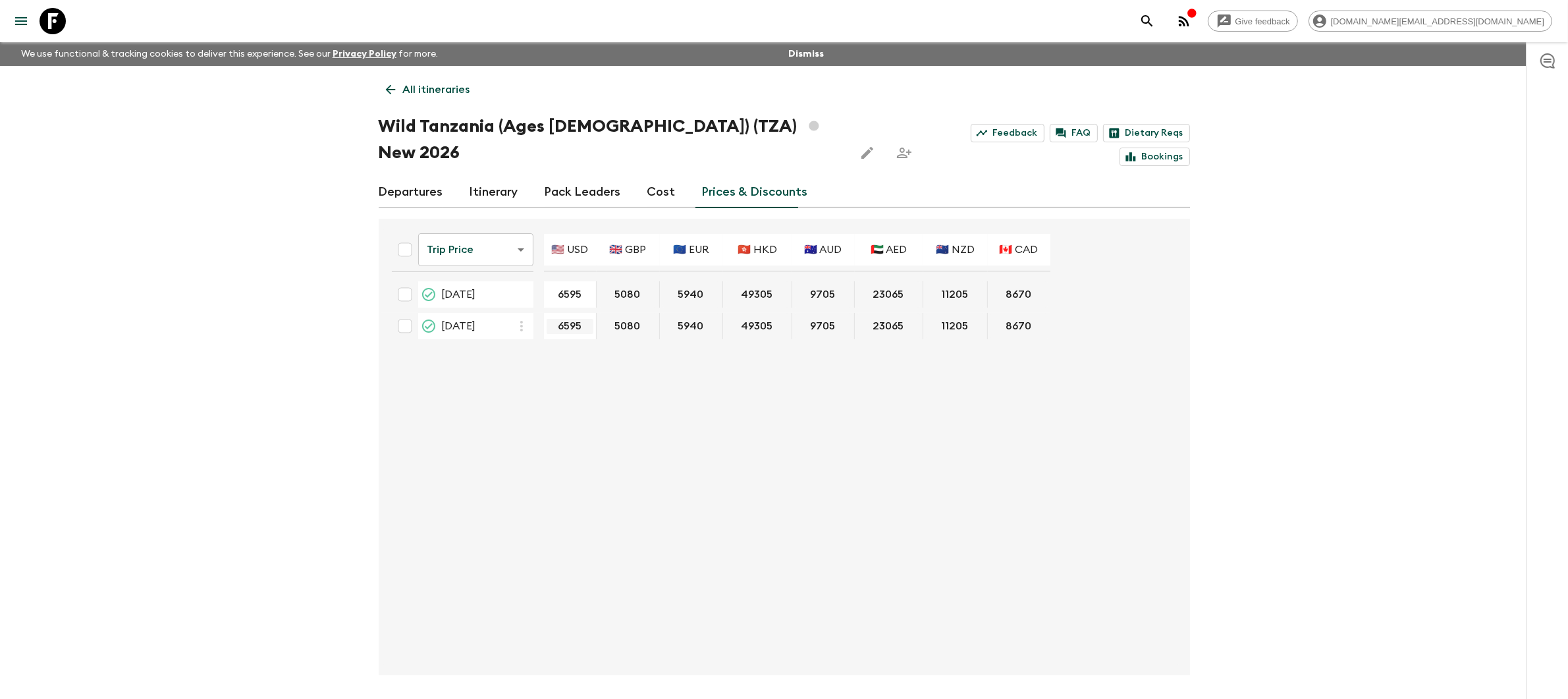
click at [589, 319] on input "6595" at bounding box center [570, 326] width 47 height 15
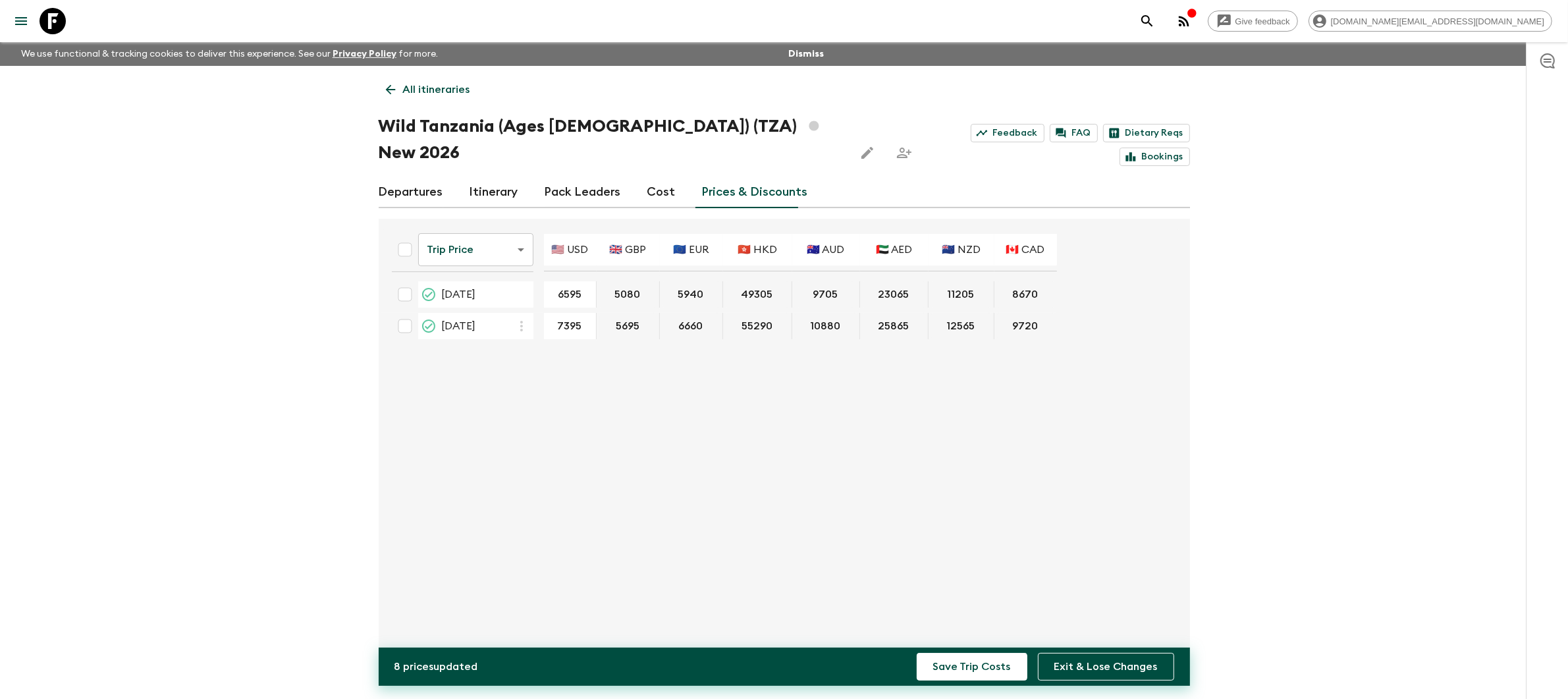
type input "7395"
click at [722, 434] on div "Trip Price tripPrice ​ 🇺🇸 USD 🇬🇧 GBP 🇪🇺 EUR 🇭🇰 HKD 🇦🇺 AUD 🇦🇪 AED 🇳🇿 NZD 🇨🇦 CAD …" at bounding box center [779, 447] width 798 height 435
click at [969, 661] on button "Save Trip Costs" at bounding box center [972, 666] width 111 height 27
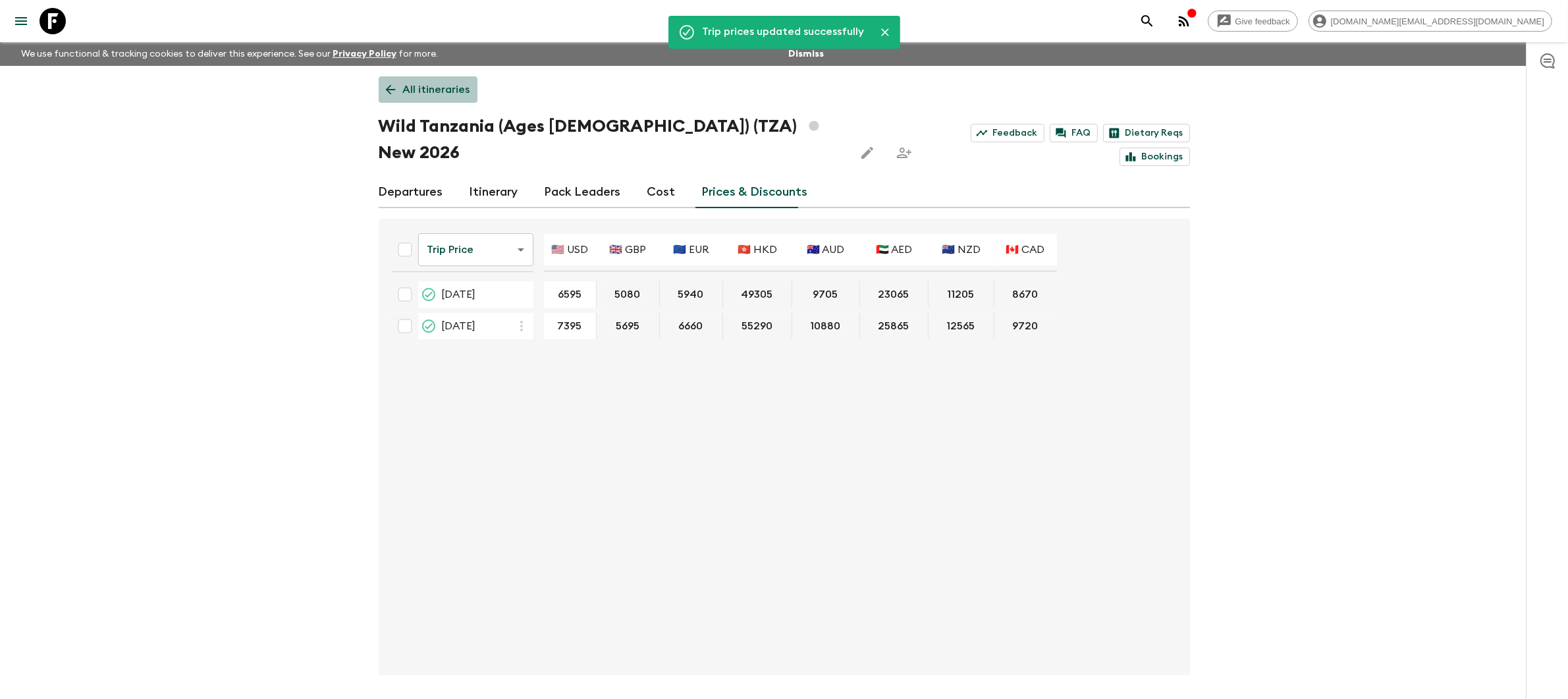
click at [437, 86] on p "All itineraries" at bounding box center [436, 89] width 67 height 16
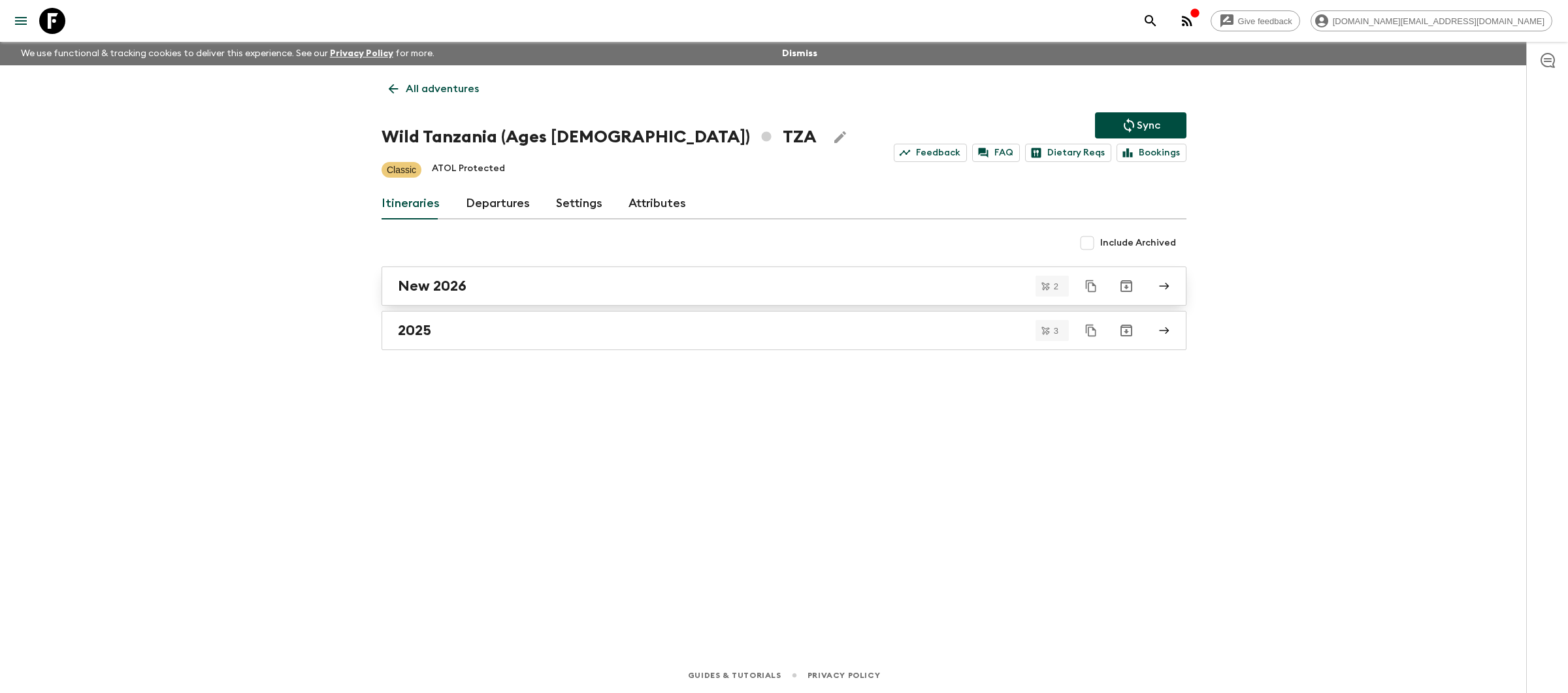
click at [625, 292] on div "New 2026" at bounding box center [772, 286] width 748 height 17
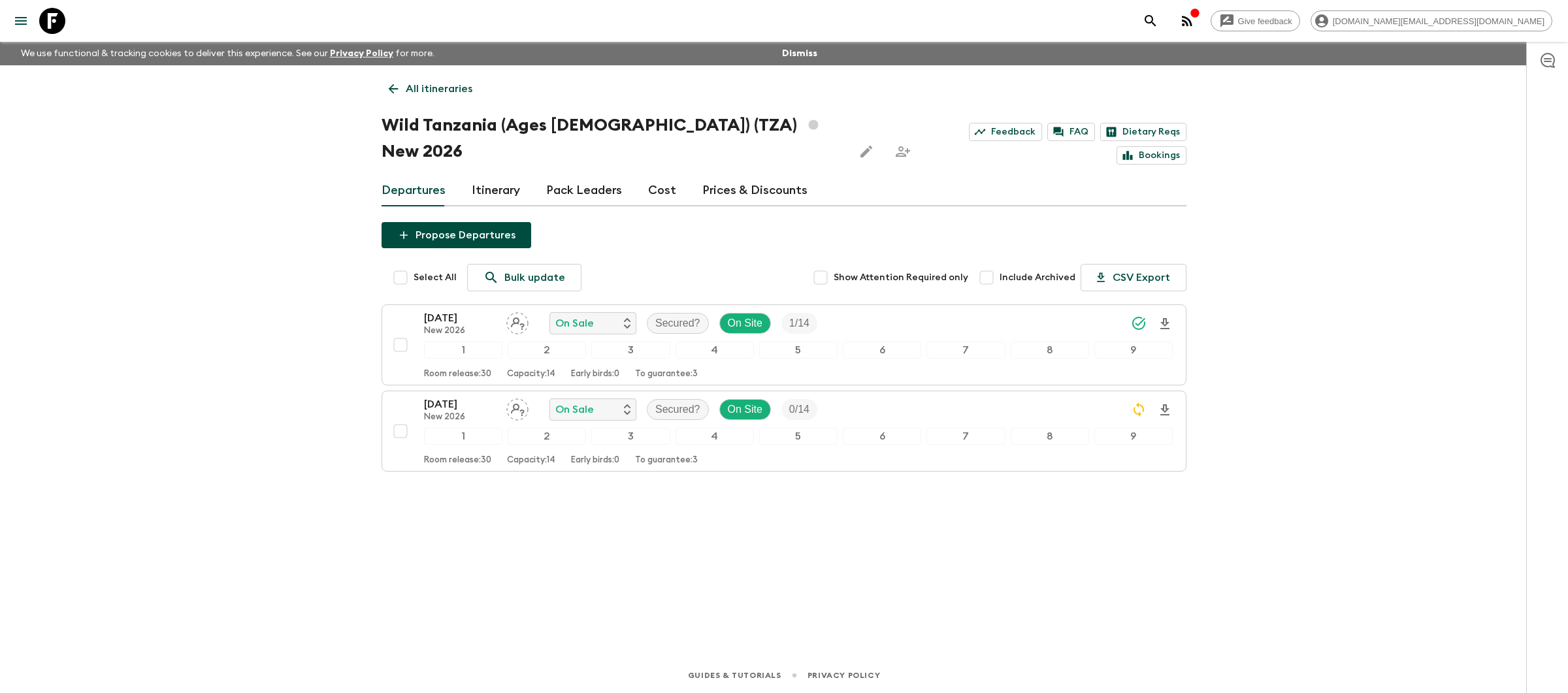
click at [408, 81] on p "All itineraries" at bounding box center [439, 88] width 67 height 16
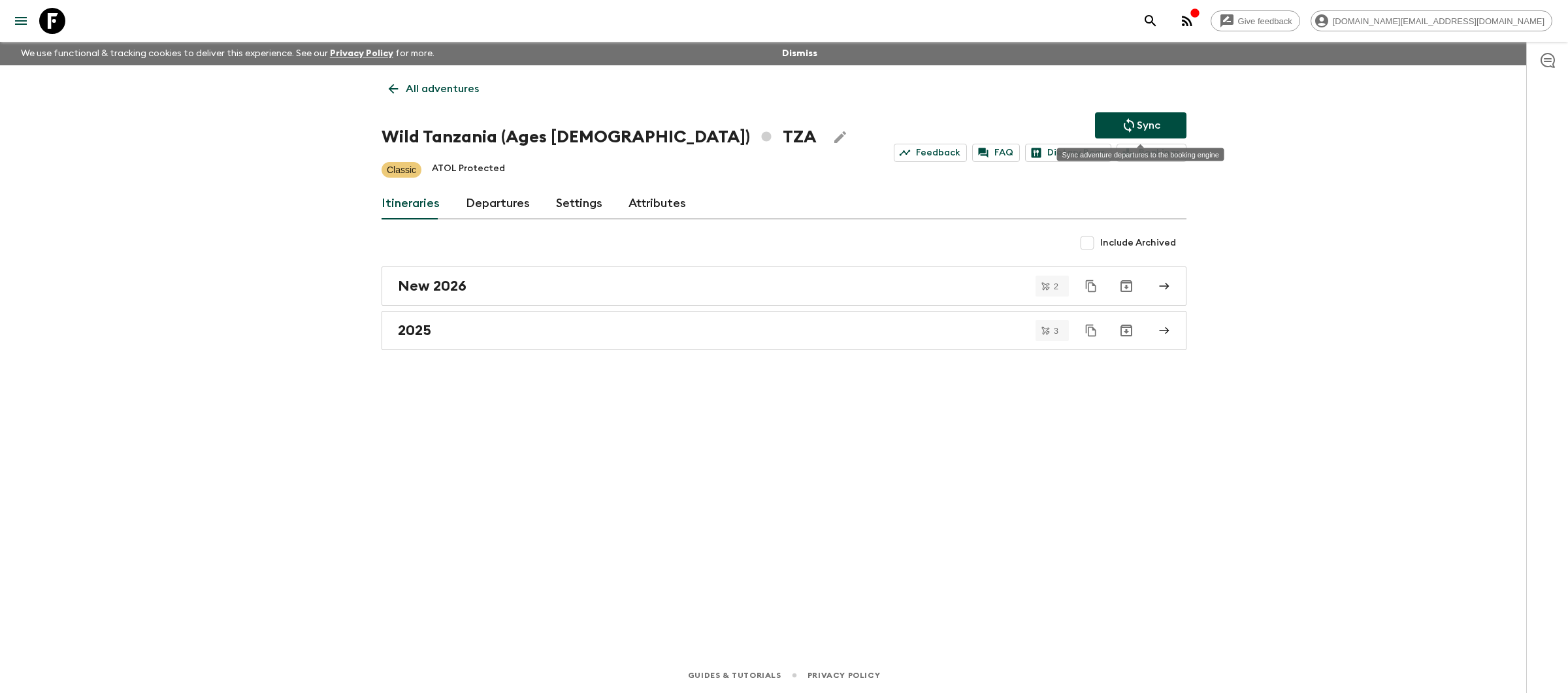
click at [1127, 127] on icon "Sync adventure departures to the booking engine" at bounding box center [1129, 125] width 16 height 16
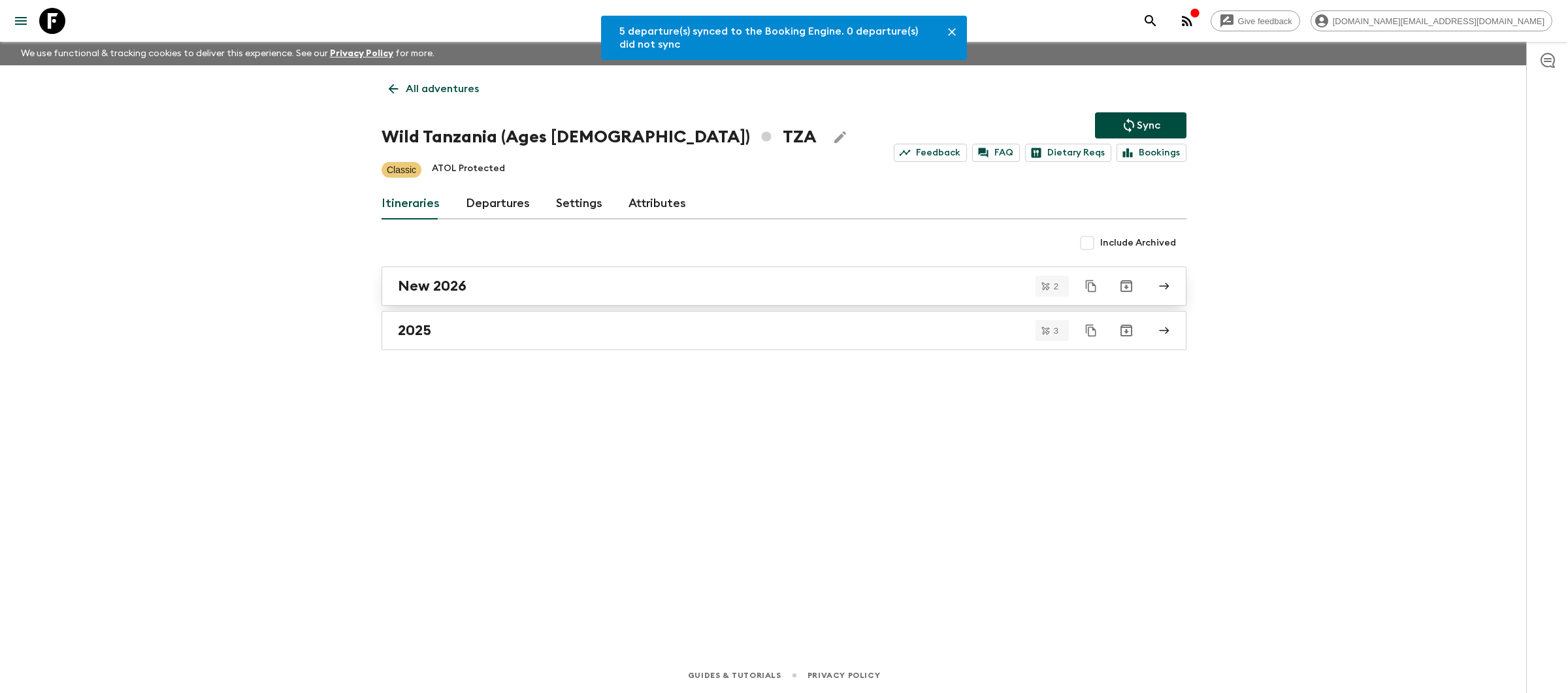
click at [527, 285] on div "New 2026" at bounding box center [772, 286] width 748 height 17
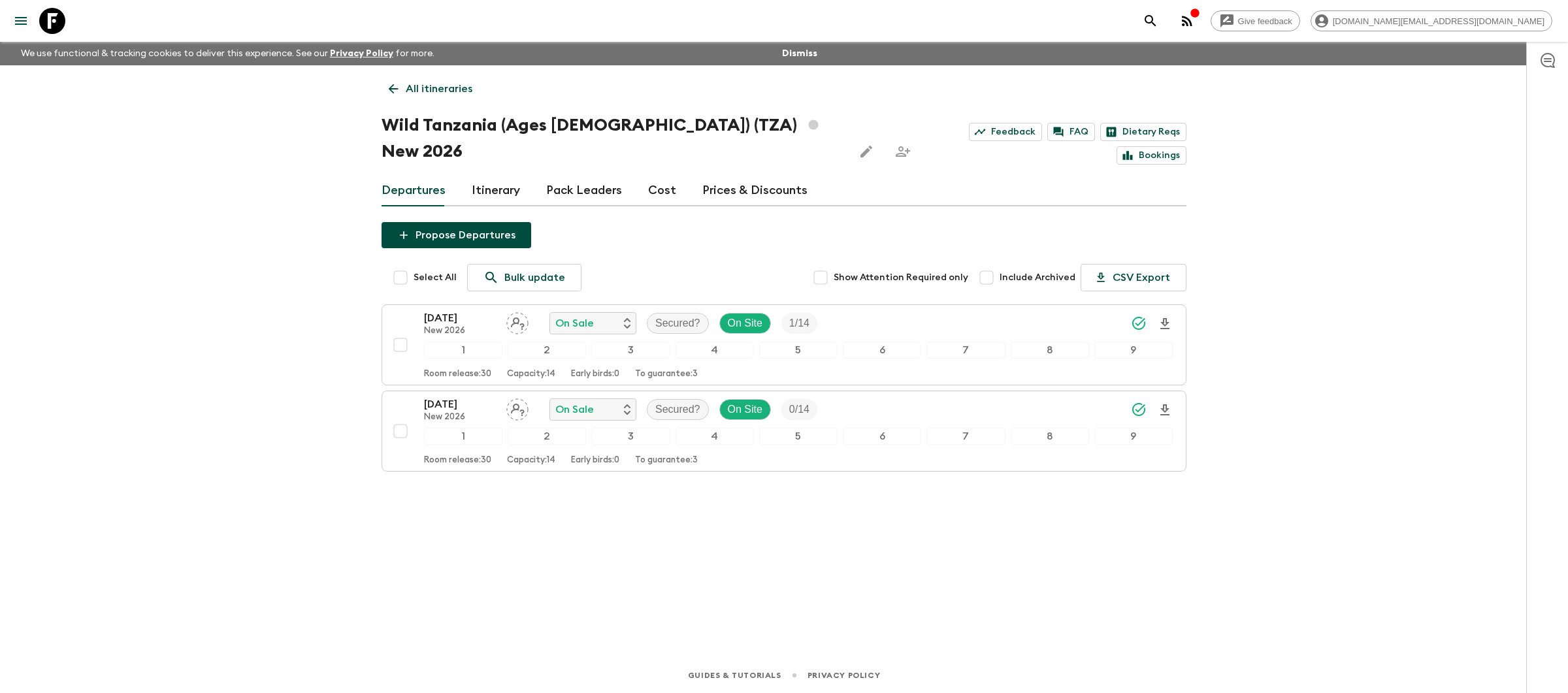
click at [726, 175] on link "Prices & Discounts" at bounding box center [755, 191] width 105 height 31
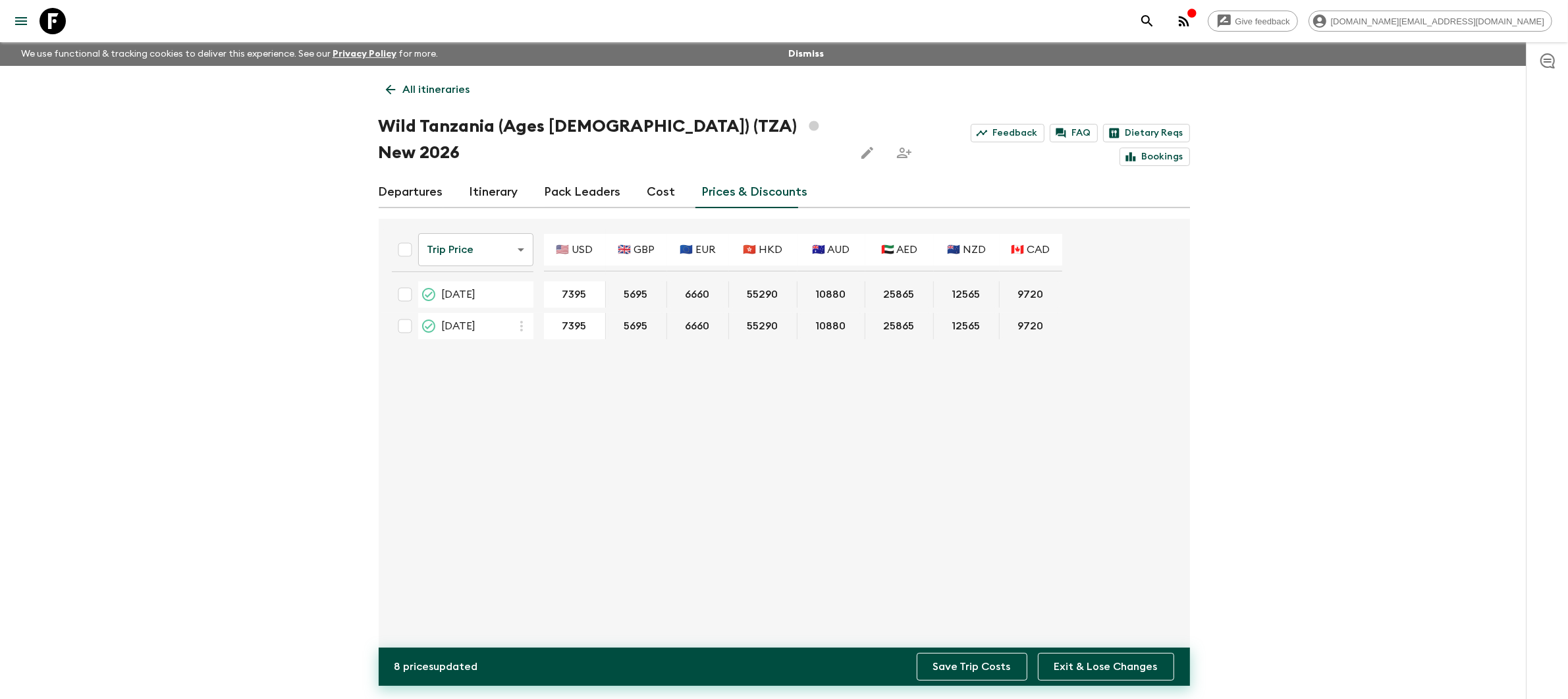
type input "7395"
click at [965, 663] on button "Save Trip Costs" at bounding box center [972, 666] width 111 height 27
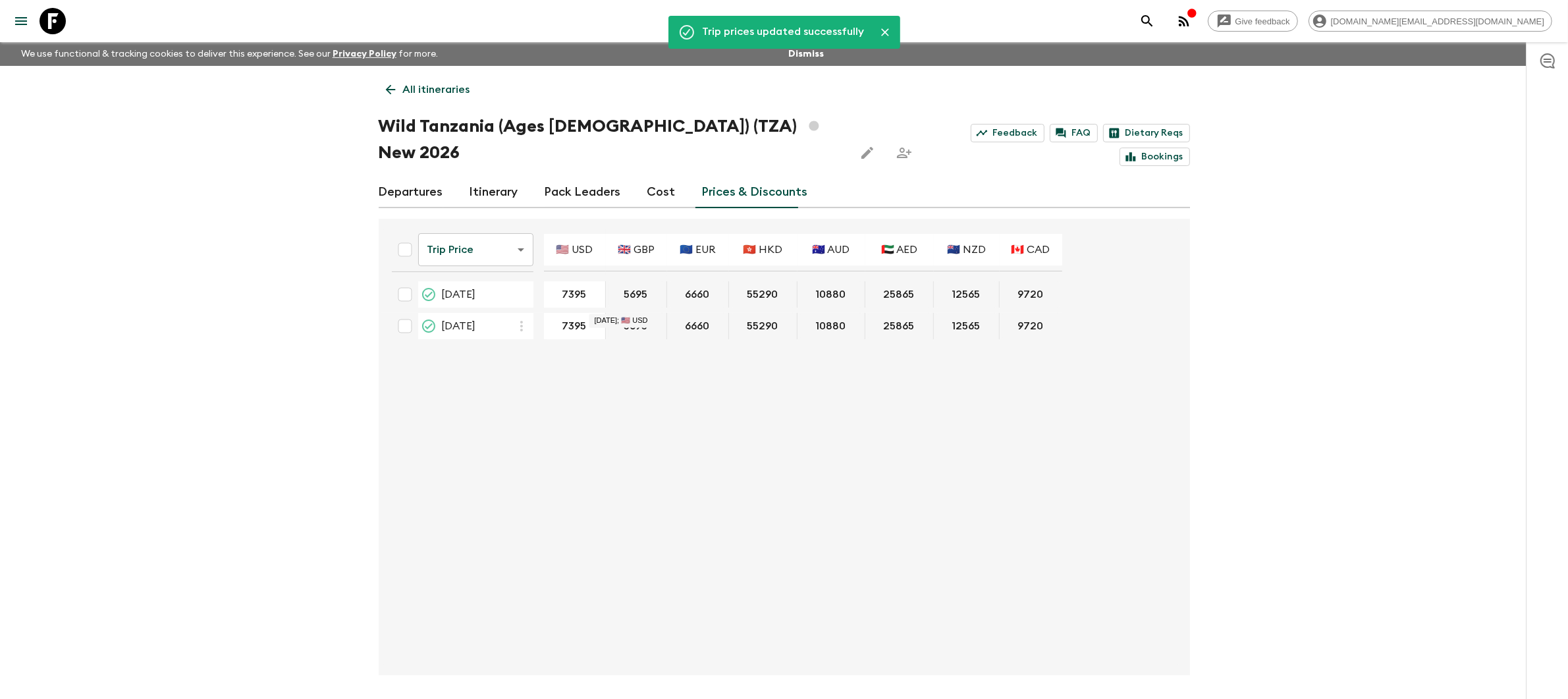
click at [420, 91] on p "All itineraries" at bounding box center [436, 89] width 67 height 16
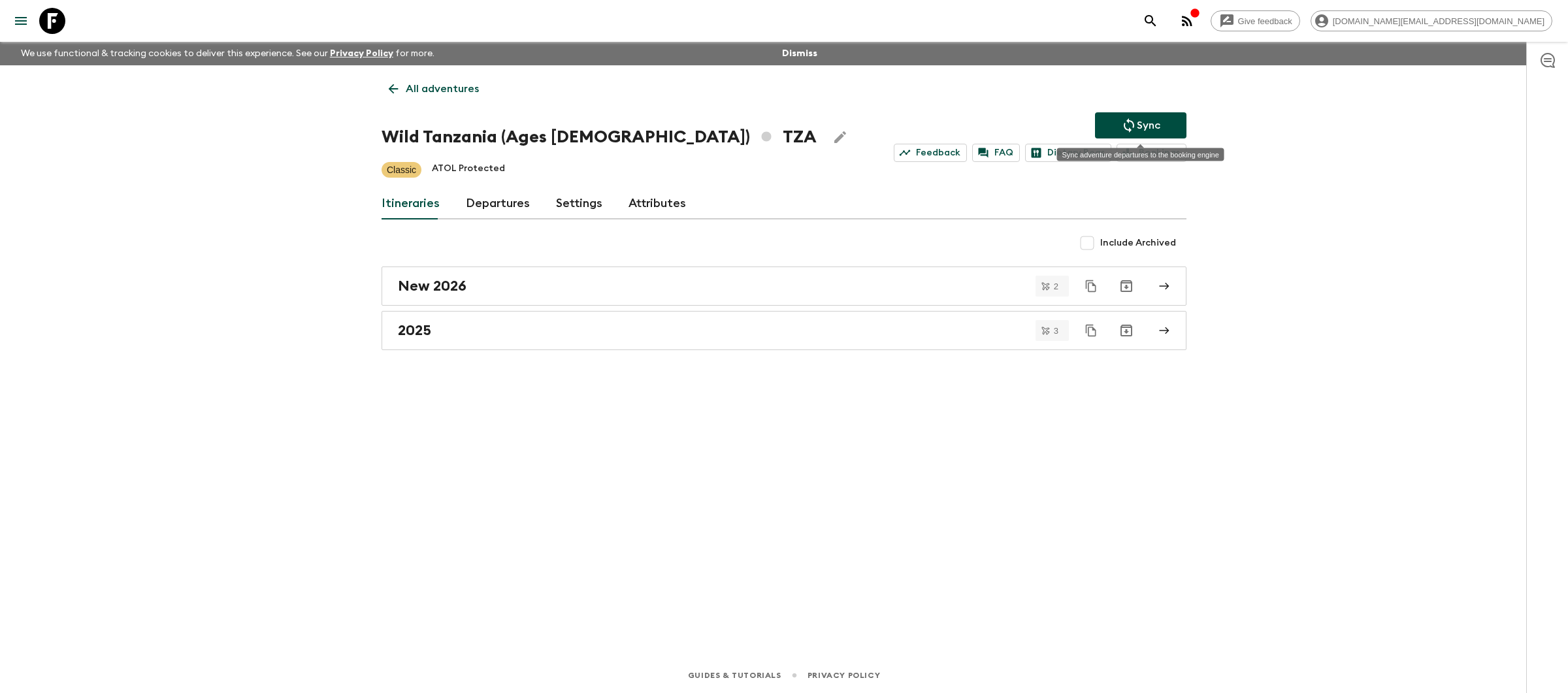
click at [1159, 125] on p "Sync" at bounding box center [1149, 125] width 24 height 16
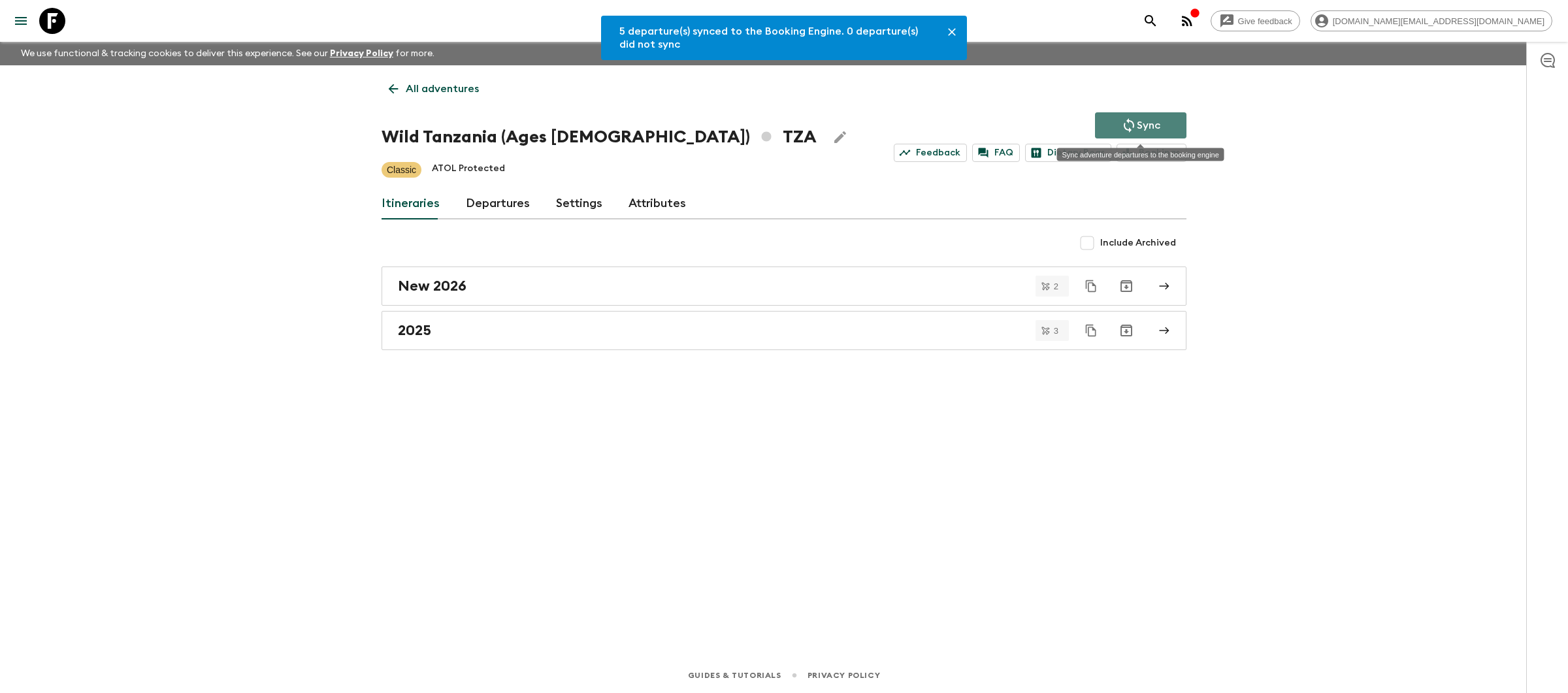
click at [1159, 125] on p "Sync" at bounding box center [1149, 125] width 24 height 16
click at [452, 88] on p "All adventures" at bounding box center [442, 88] width 73 height 16
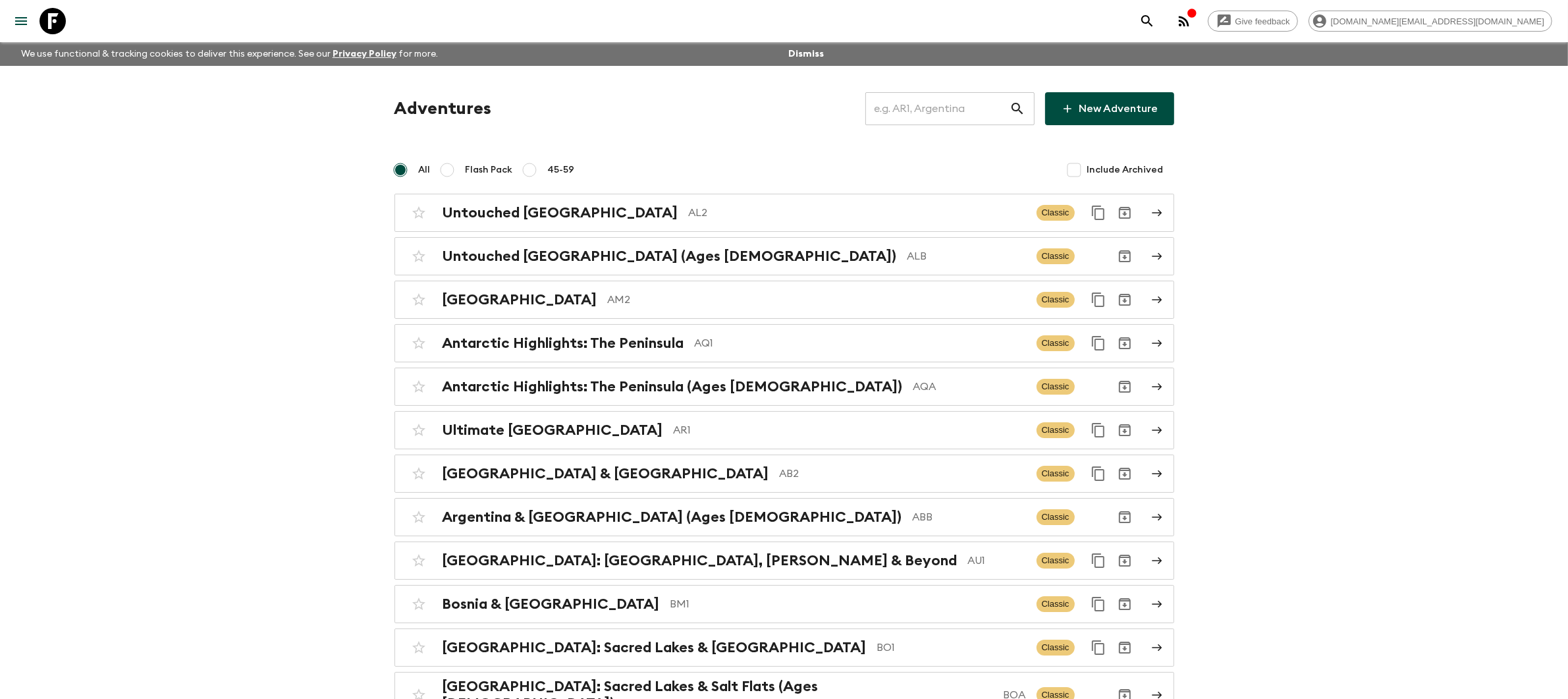
click at [916, 119] on input "text" at bounding box center [937, 109] width 145 height 37
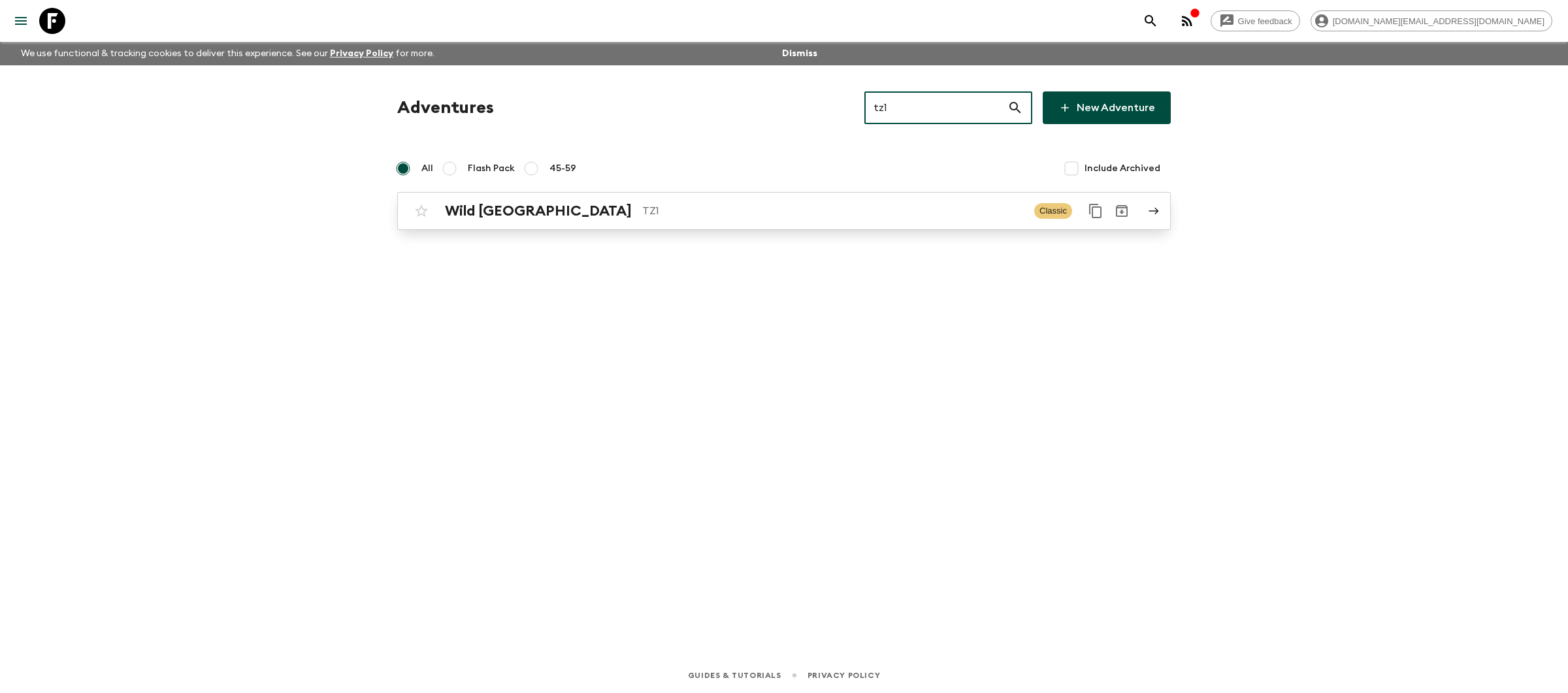
type input "tz1"
click at [895, 208] on p "TZ1" at bounding box center [833, 211] width 382 height 16
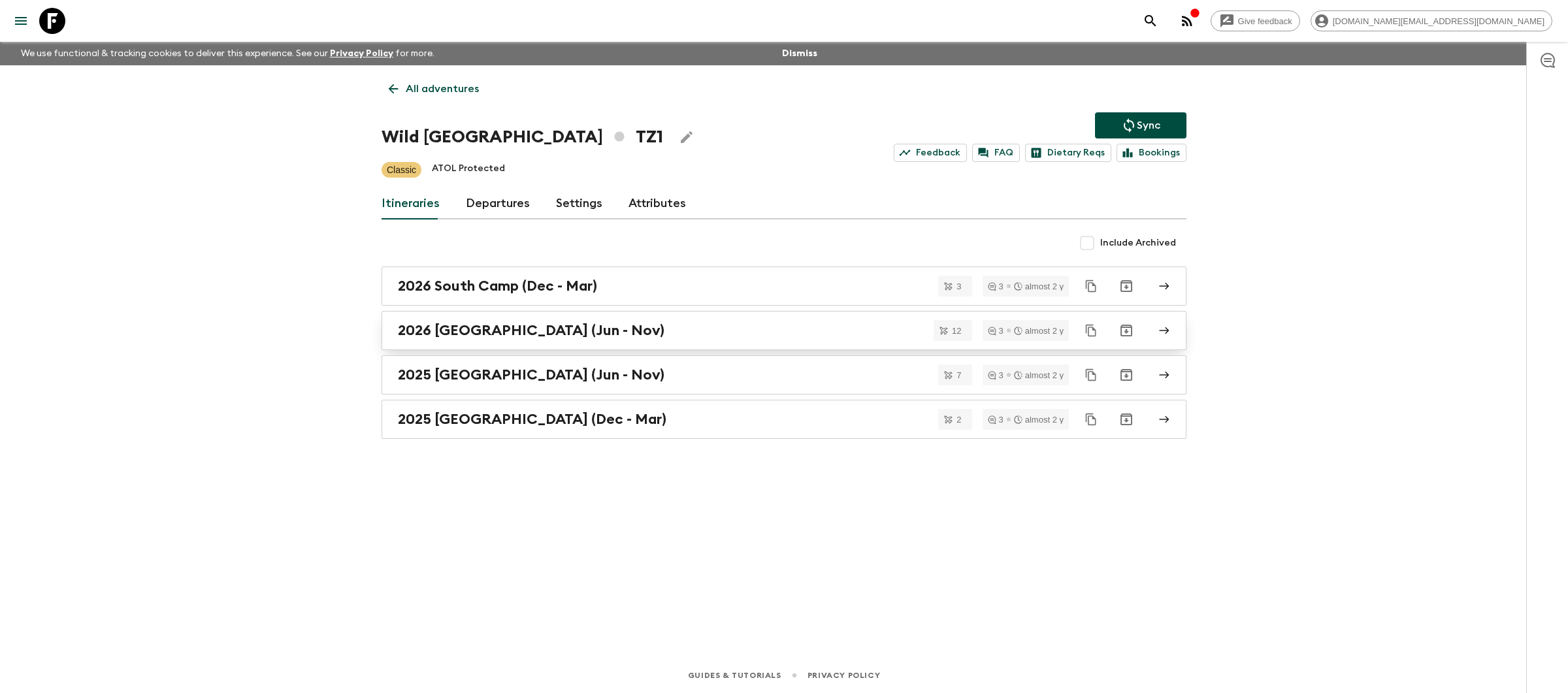
click at [617, 339] on div "2026 [GEOGRAPHIC_DATA] (Jun - Nov)" at bounding box center [772, 330] width 748 height 17
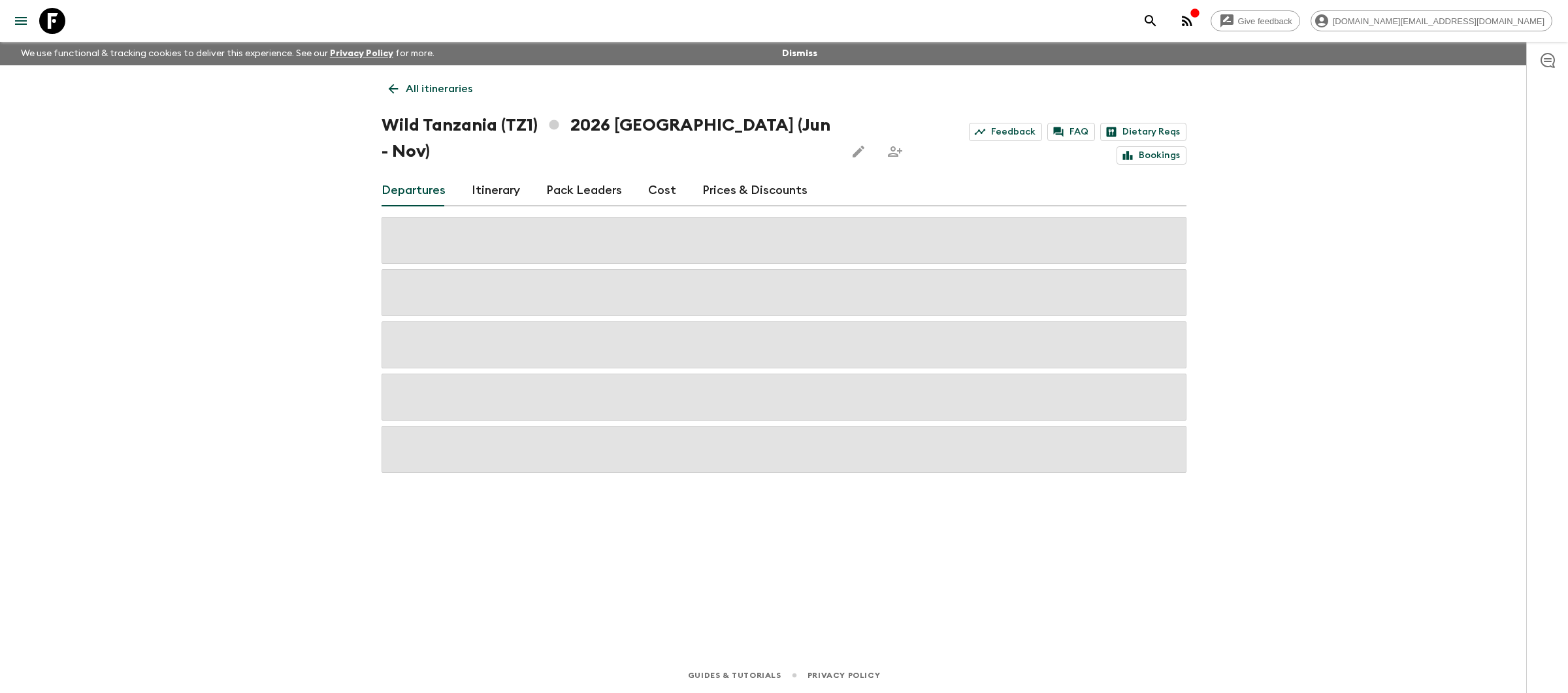
click at [738, 175] on link "Prices & Discounts" at bounding box center [755, 191] width 105 height 31
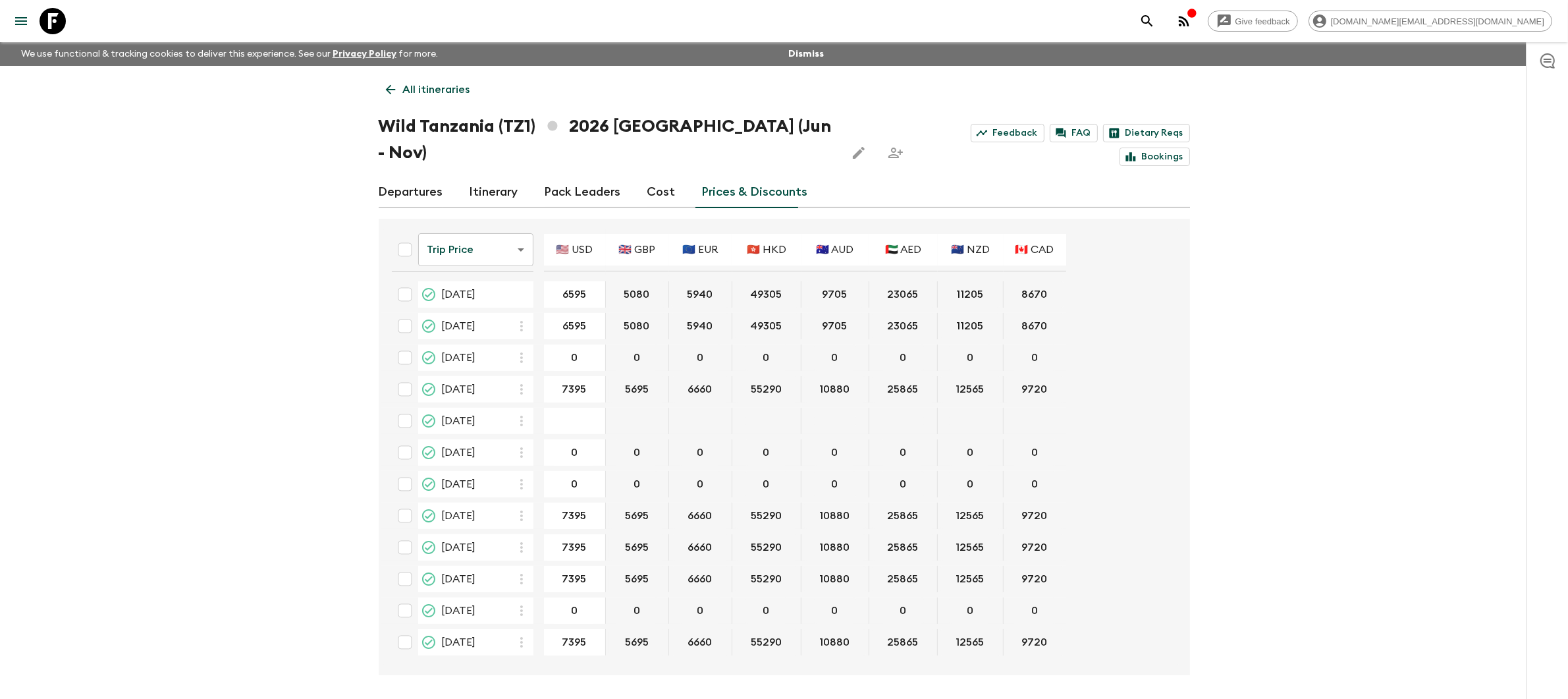
click at [434, 90] on p "All itineraries" at bounding box center [436, 89] width 67 height 16
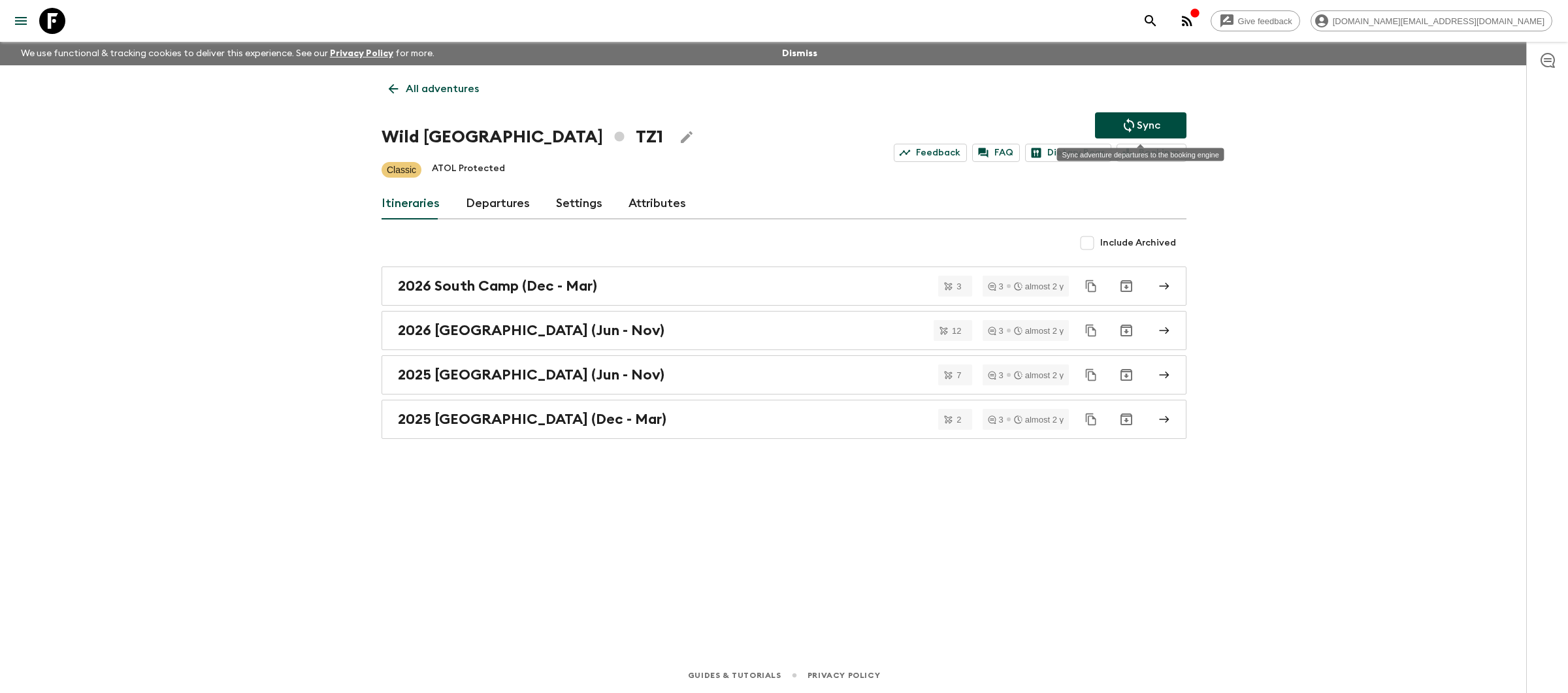
click at [1175, 122] on button "Sync" at bounding box center [1140, 125] width 91 height 26
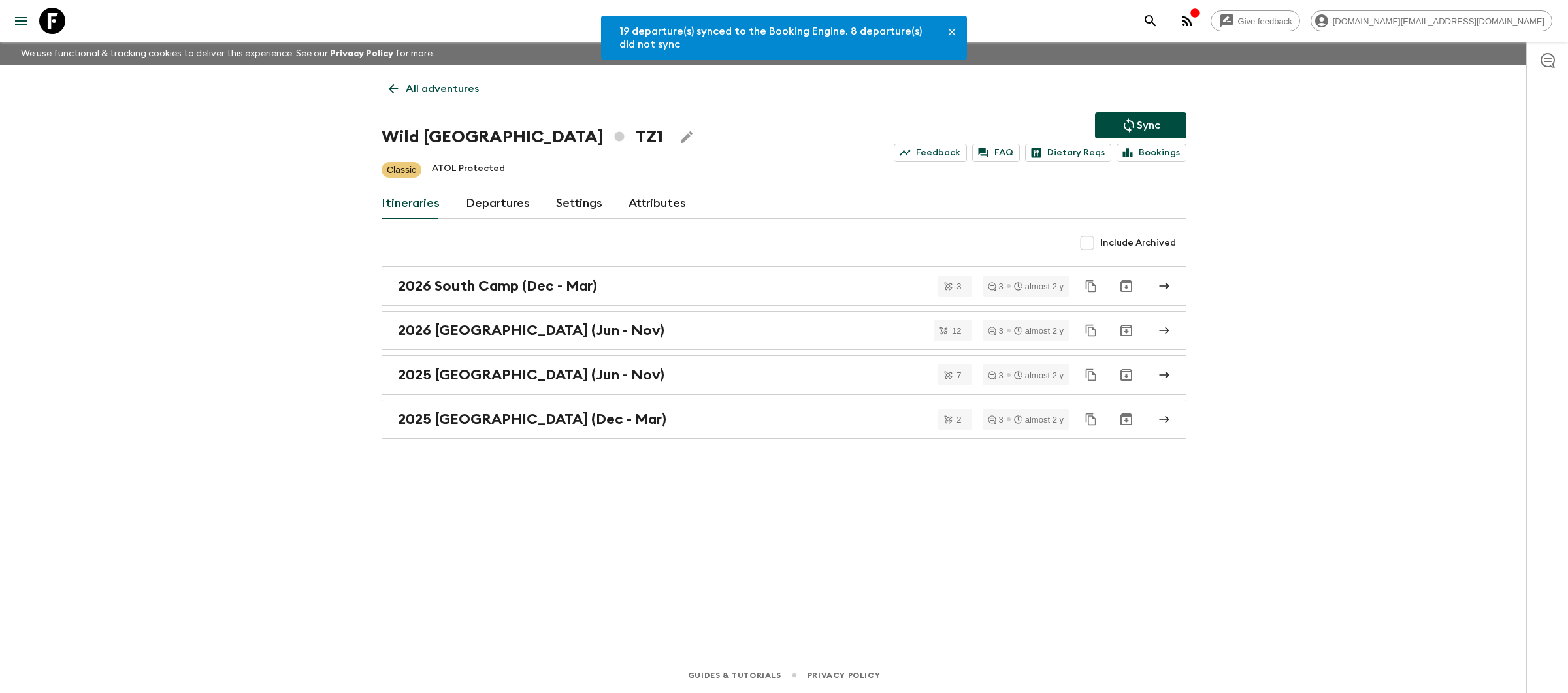
click at [43, 18] on icon at bounding box center [52, 21] width 26 height 26
